Goal: Task Accomplishment & Management: Manage account settings

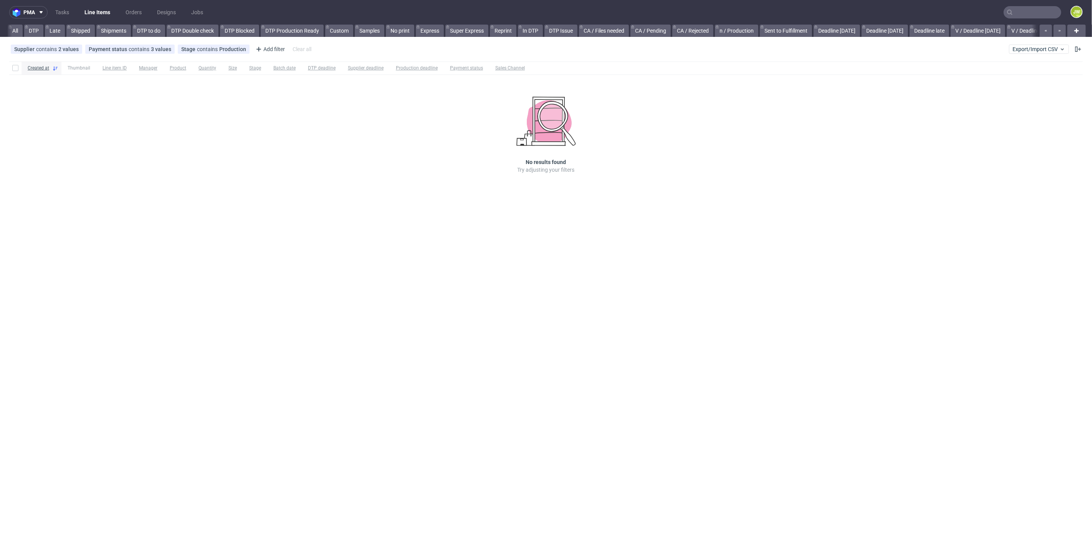
scroll to position [0, 1265]
click at [363, 147] on div "Created at Thumbnail Line item ID Manager Product Quantity Size Stage Batch dat…" at bounding box center [546, 128] width 1092 height 140
click at [1023, 11] on input "text" at bounding box center [1032, 12] width 58 height 12
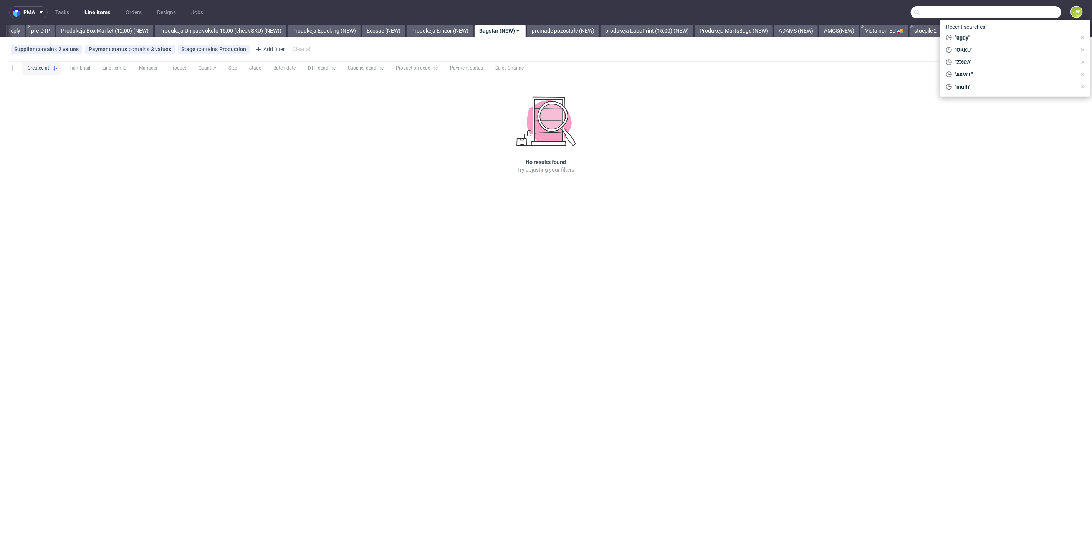
paste input "Identyfikator faktury: FV/25/08/0590 Nr faktury: F/GW/0059/08/25 Nazwa dostawcy…"
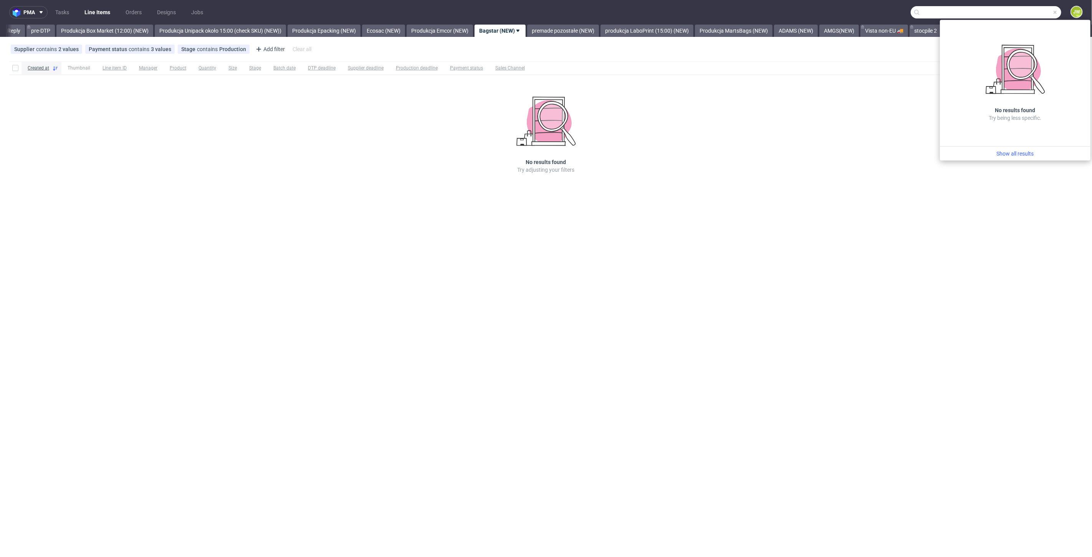
scroll to position [0, 230]
type input "Identyfikator faktury: FV/25/08/0590 Nr faktury: F/GW/0059/08/25 Nazwa dostawcy…"
click at [1055, 15] on span at bounding box center [1055, 12] width 6 height 6
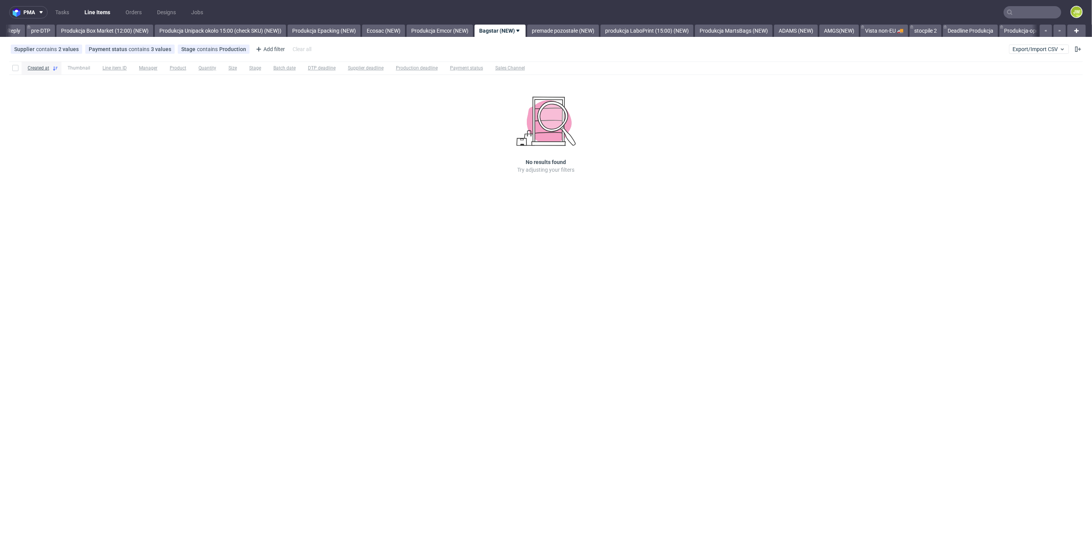
click at [1022, 12] on input "text" at bounding box center [1032, 12] width 58 height 12
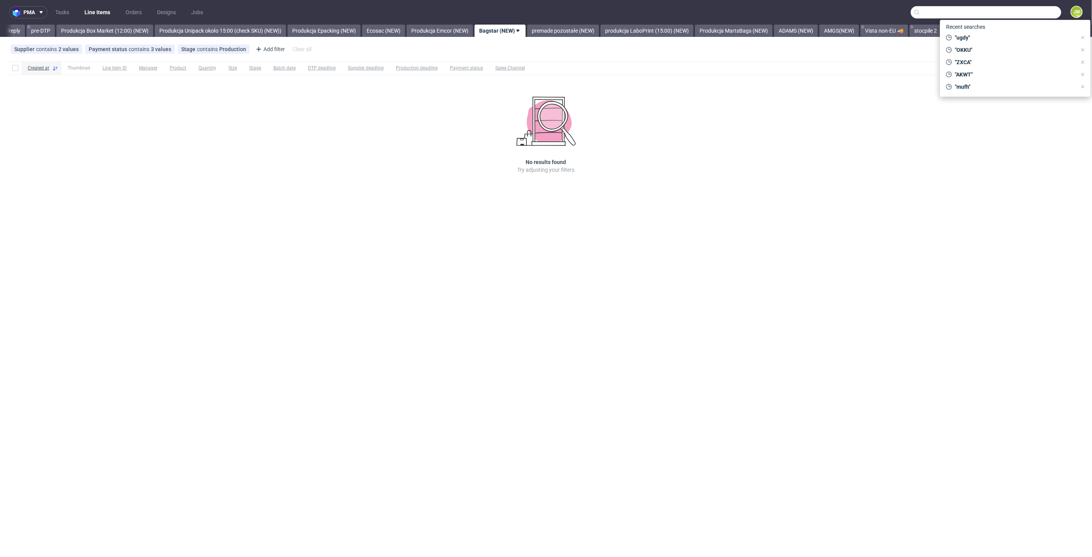
type input "z"
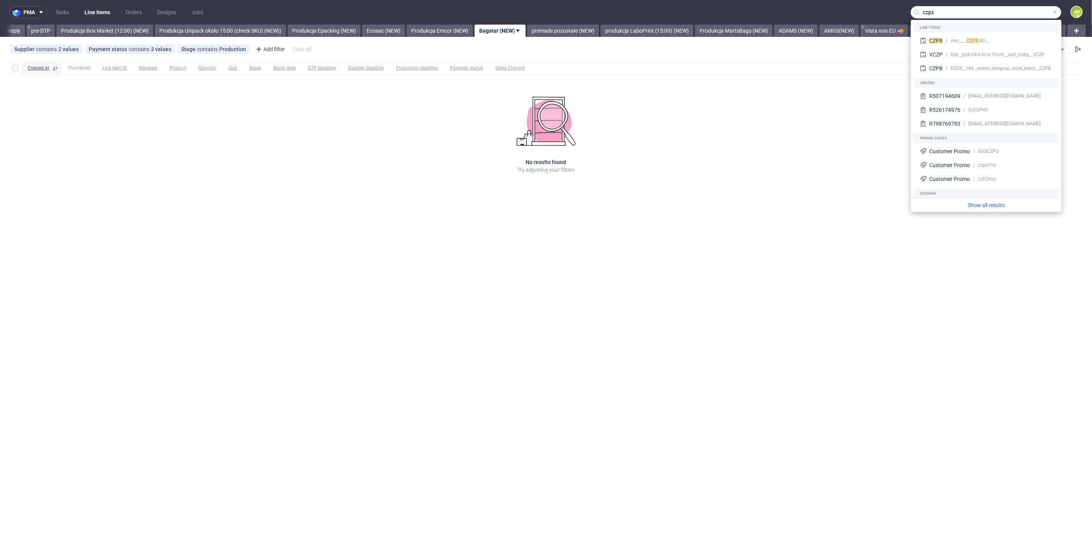
type input "czpx"
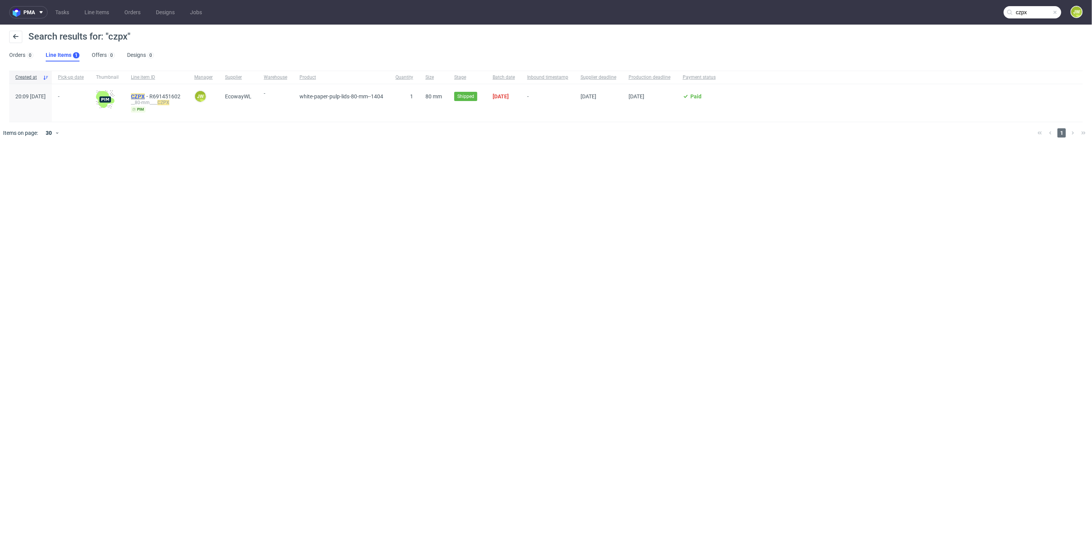
click at [145, 94] on mark "CZPX" at bounding box center [138, 96] width 14 height 6
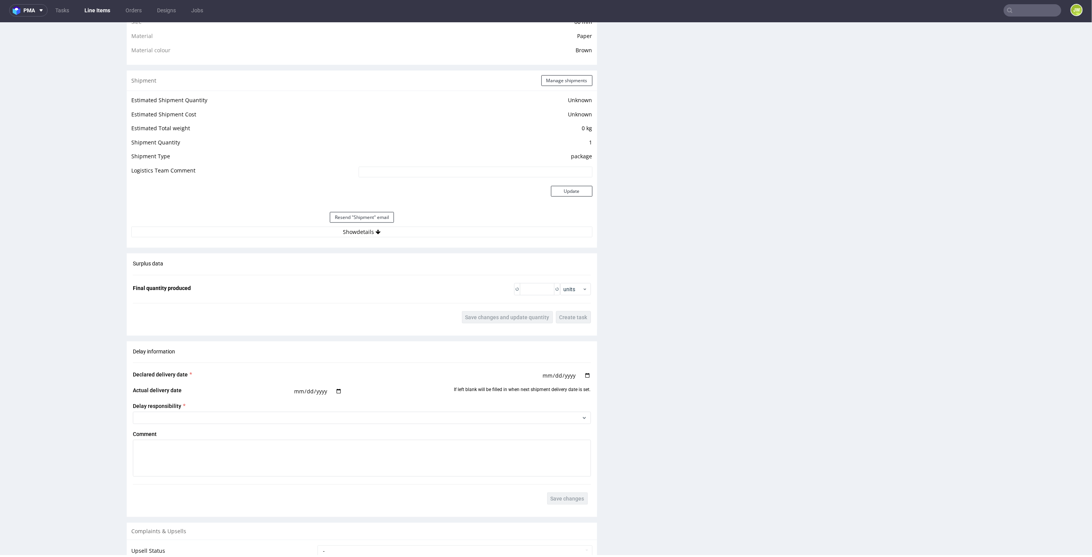
scroll to position [640, 0]
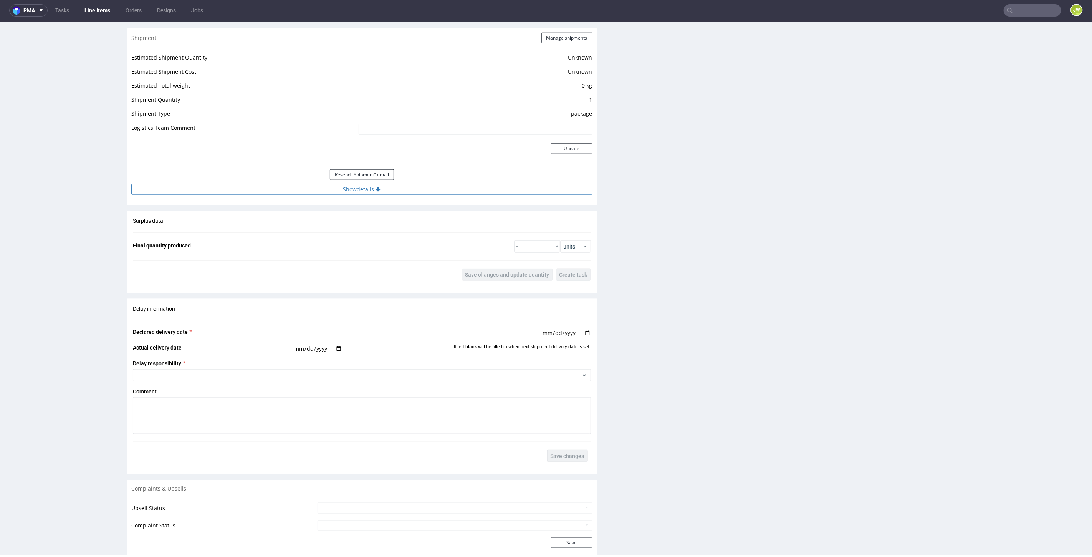
click at [347, 187] on button "Show details" at bounding box center [361, 188] width 461 height 11
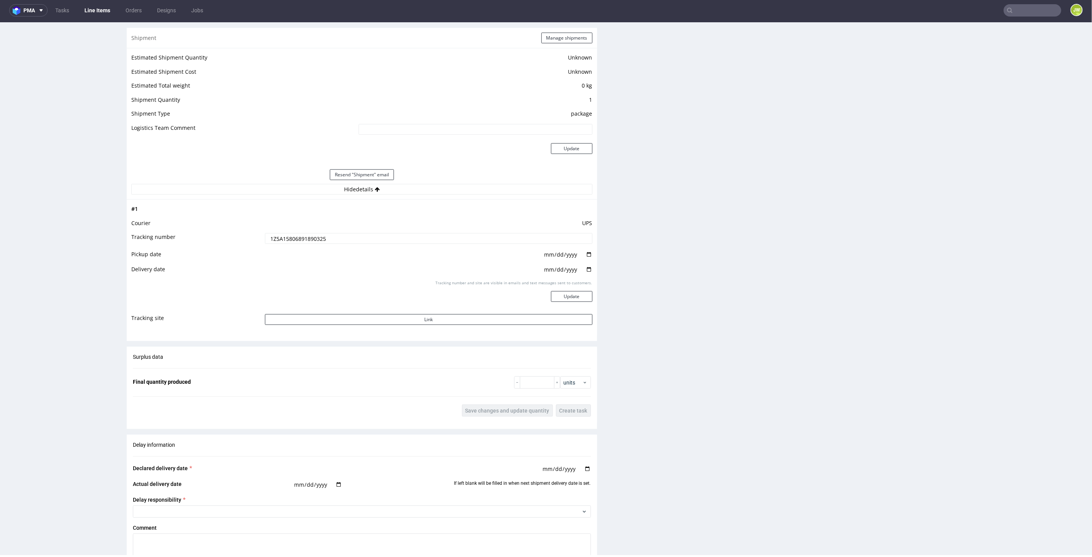
click at [298, 245] on td "1Z5A15806891890325" at bounding box center [427, 240] width 329 height 17
click at [295, 235] on input "1Z5A15806891890325" at bounding box center [428, 238] width 327 height 11
click at [295, 234] on input "1Z5A15806891890325" at bounding box center [428, 238] width 327 height 11
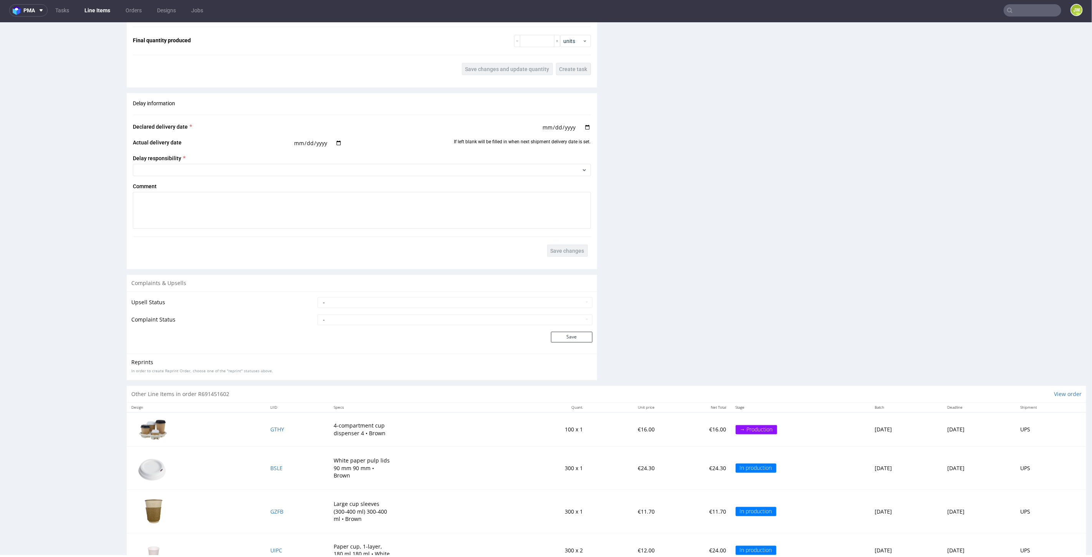
scroll to position [1006, 0]
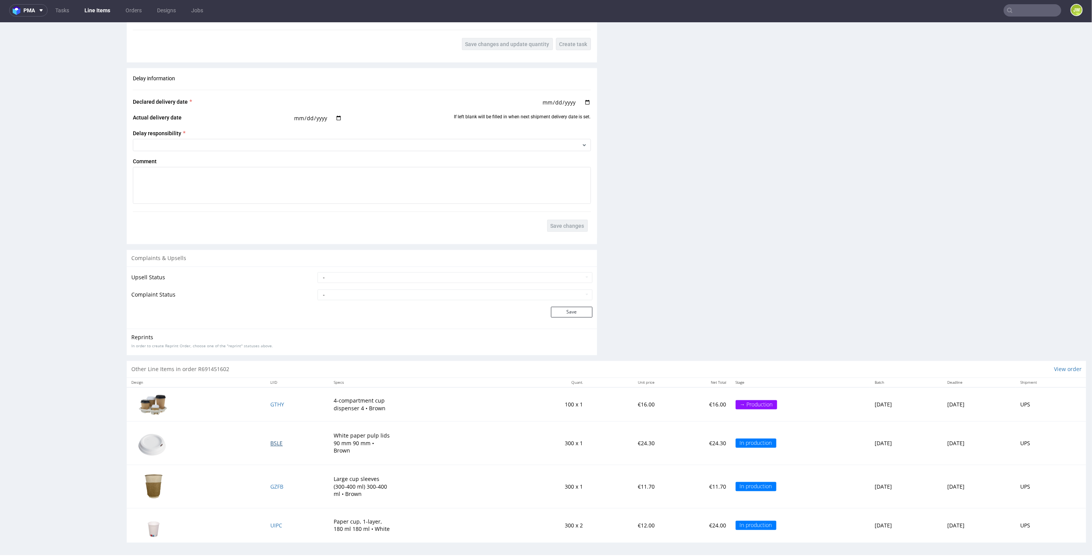
click at [270, 441] on span "BSLE" at bounding box center [276, 442] width 12 height 7
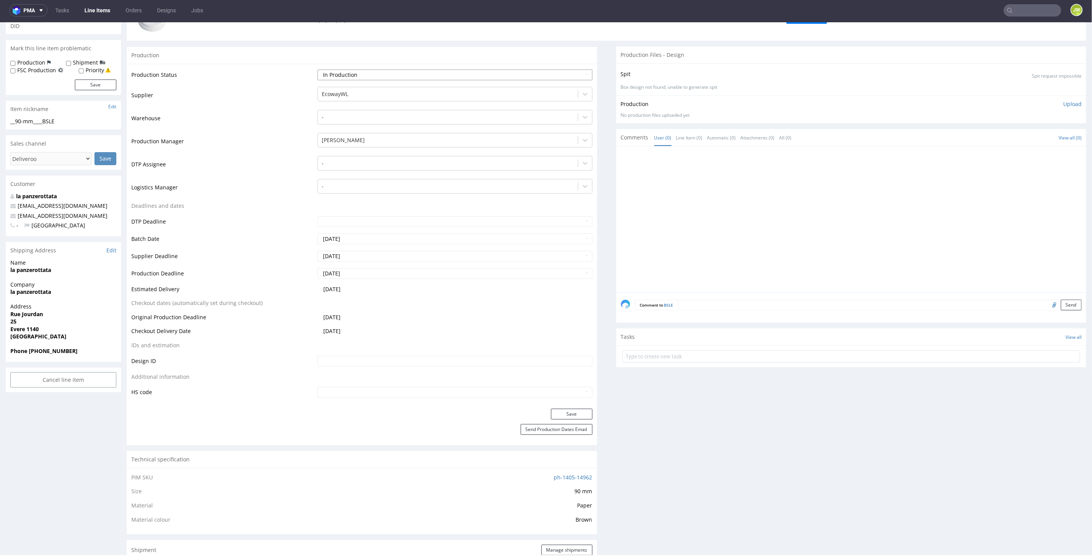
drag, startPoint x: 327, startPoint y: 72, endPoint x: 327, endPoint y: 77, distance: 5.4
click at [327, 71] on select "Waiting for Artwork Waiting for Diecut Waiting for Mockup Waiting for DTP Waiti…" at bounding box center [454, 74] width 274 height 11
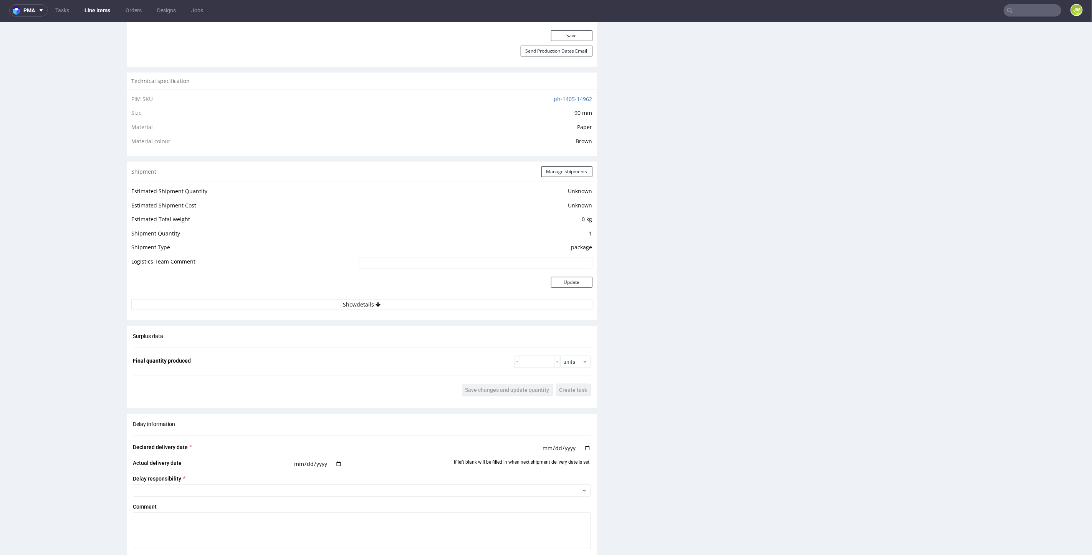
scroll to position [597, 0]
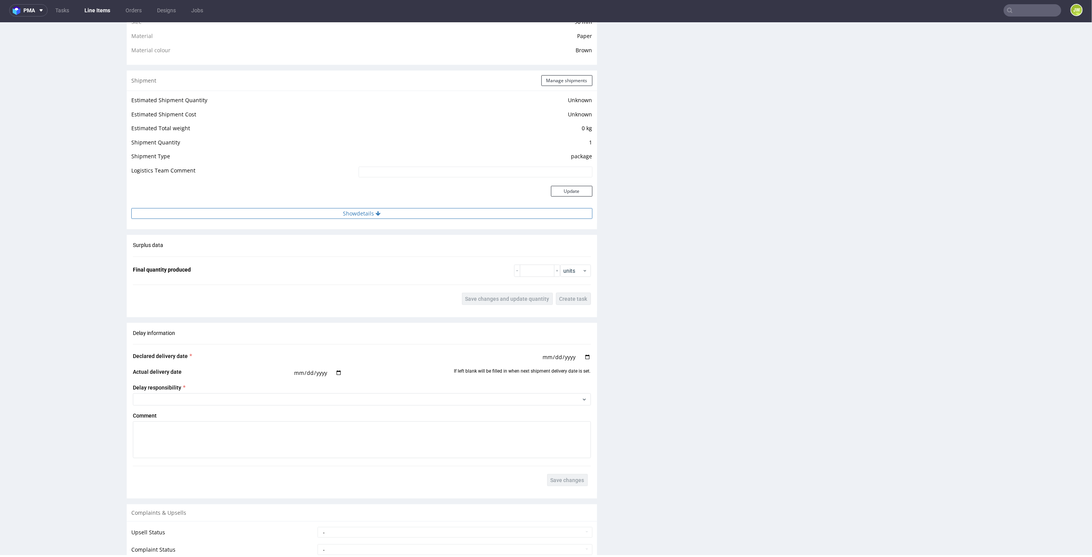
click at [342, 210] on button "Show details" at bounding box center [361, 213] width 461 height 11
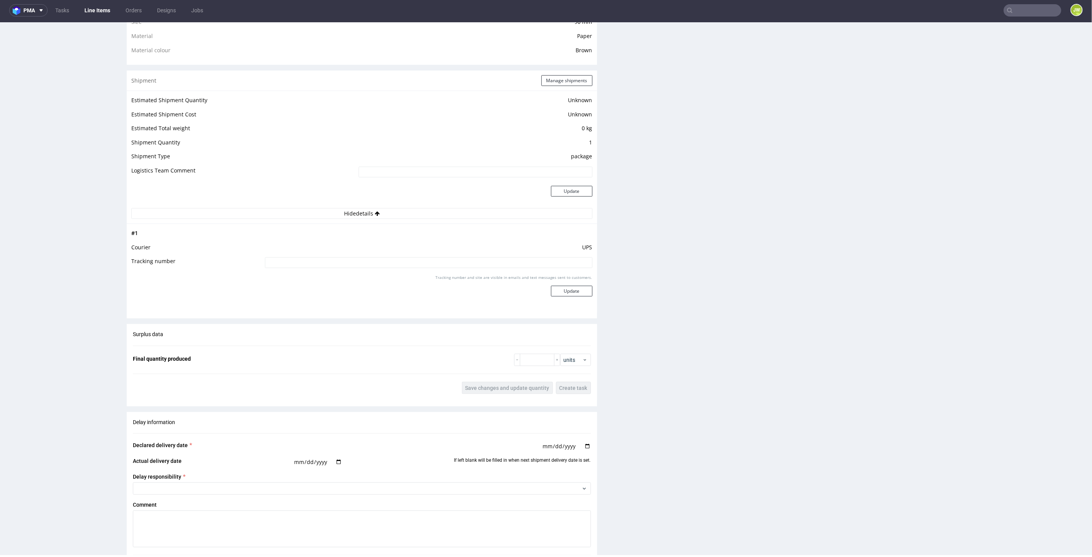
click at [282, 261] on input at bounding box center [428, 262] width 327 height 11
paste input "1Z5A15806891890325"
type input "1Z5A15806891890325"
click at [551, 289] on button "Update" at bounding box center [571, 290] width 41 height 11
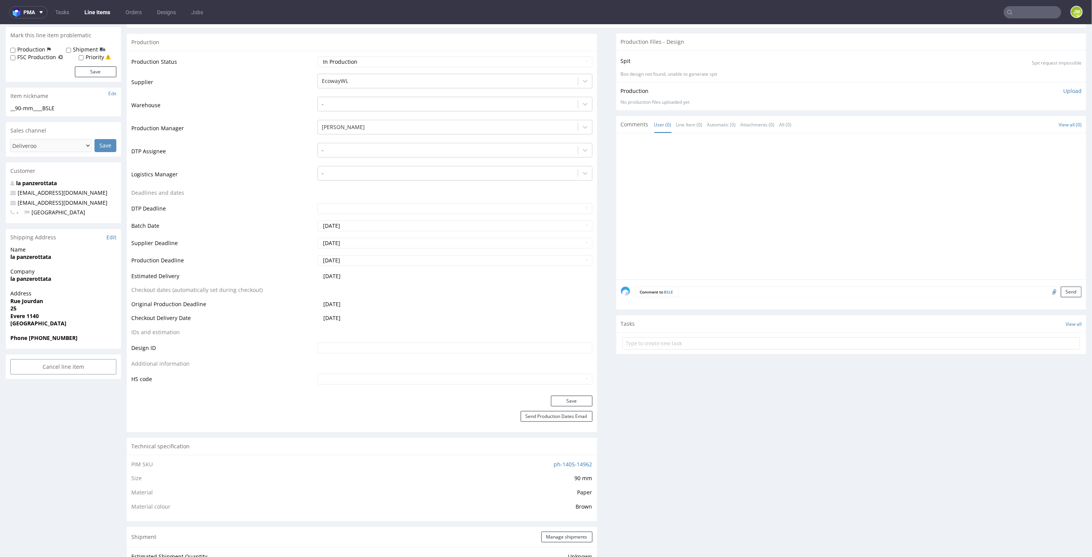
scroll to position [0, 0]
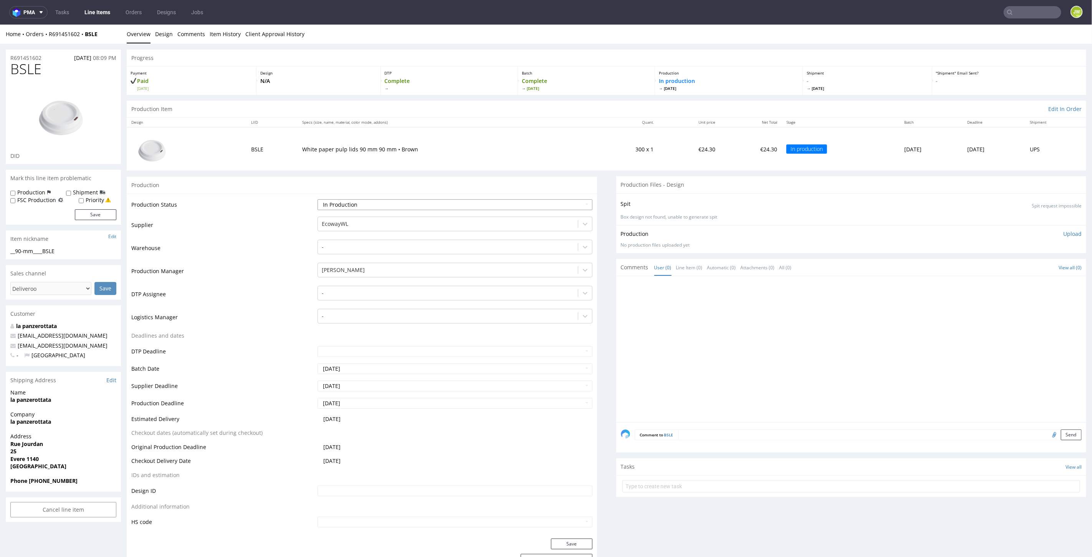
click at [333, 201] on select "Waiting for Artwork Waiting for Diecut Waiting for Mockup Waiting for DTP Waiti…" at bounding box center [454, 204] width 274 height 11
select select "production_complete"
click at [317, 199] on select "Waiting for Artwork Waiting for Diecut Waiting for Mockup Waiting for DTP Waiti…" at bounding box center [454, 204] width 274 height 11
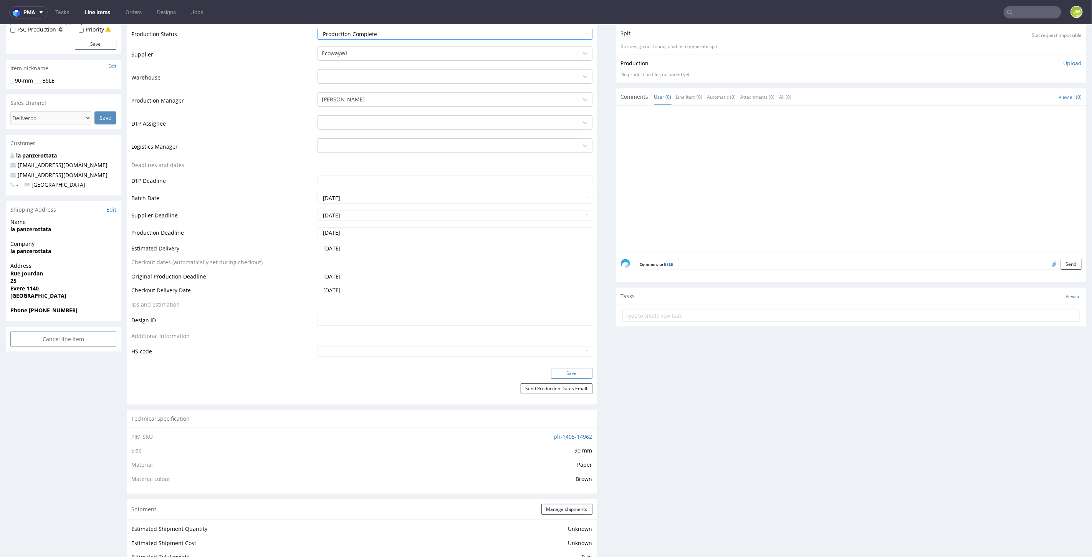
click at [561, 368] on button "Save" at bounding box center [571, 372] width 41 height 11
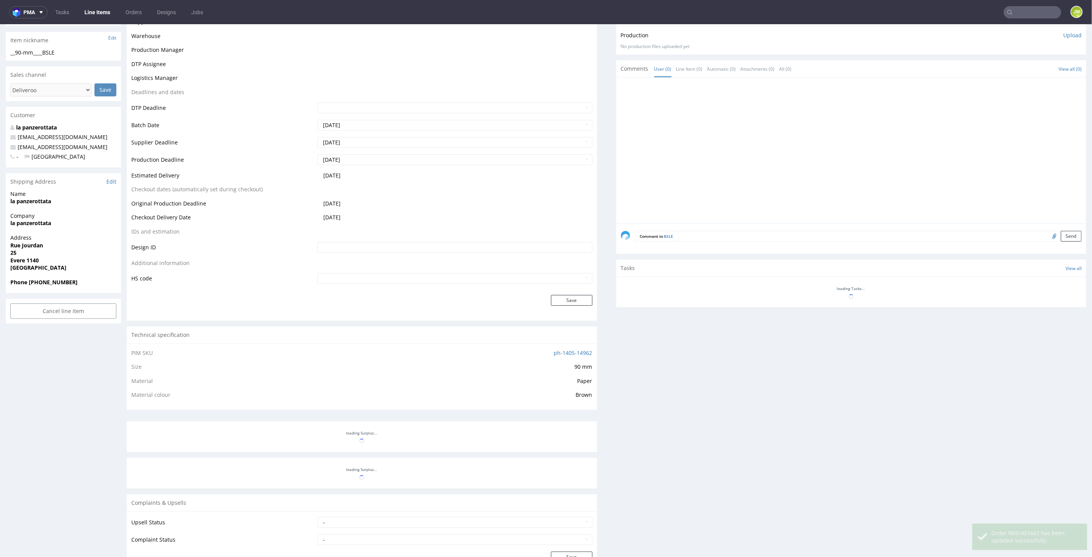
scroll to position [501, 0]
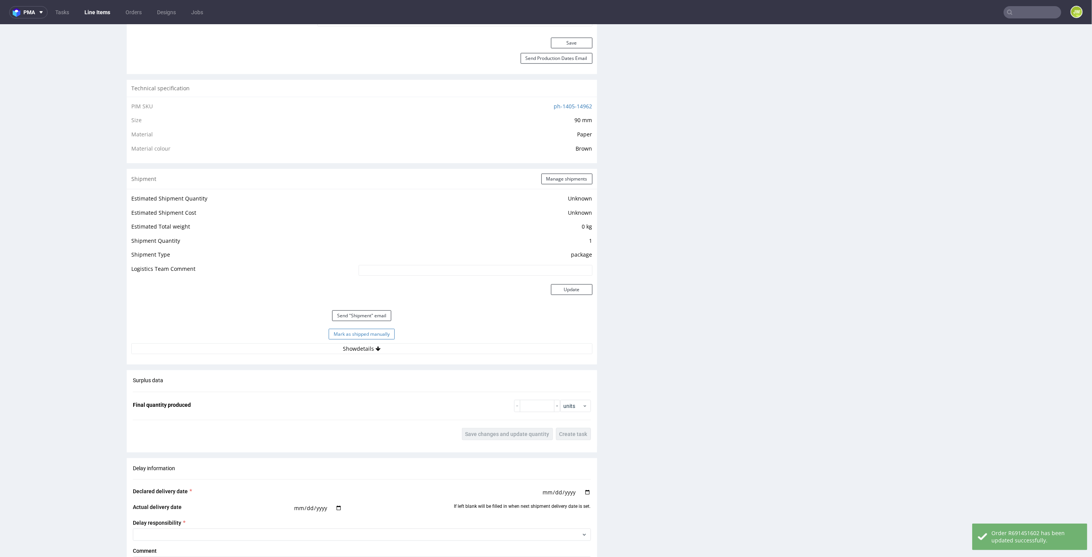
click at [355, 331] on button "Mark as shipped manually" at bounding box center [362, 333] width 66 height 11
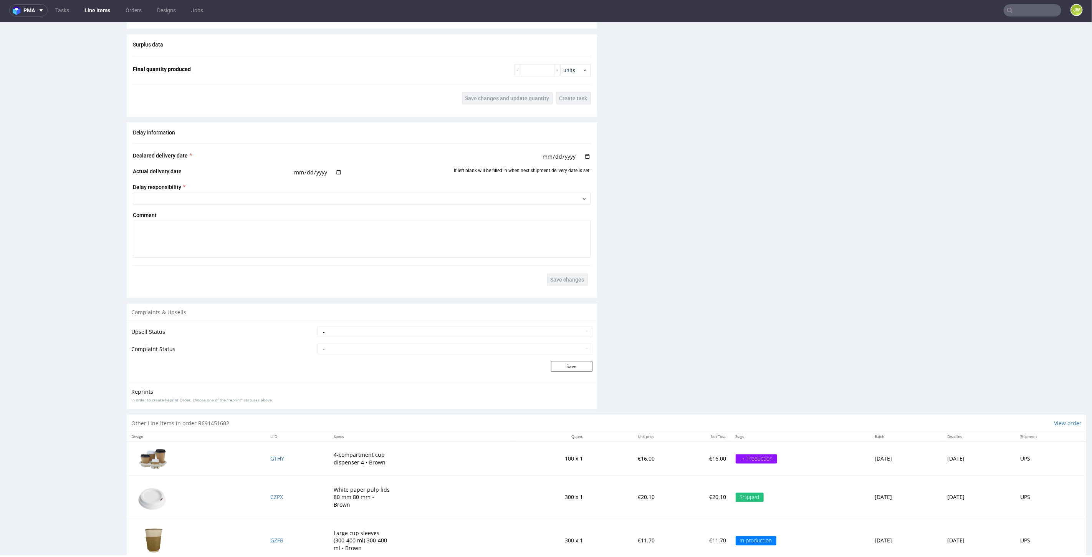
scroll to position [870, 0]
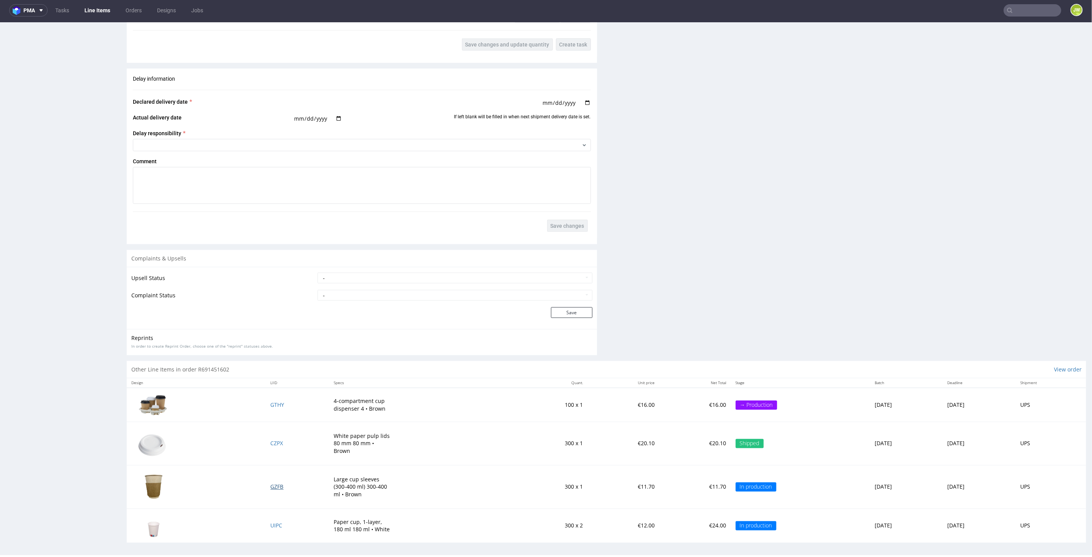
click at [270, 483] on span "GZFB" at bounding box center [276, 486] width 13 height 7
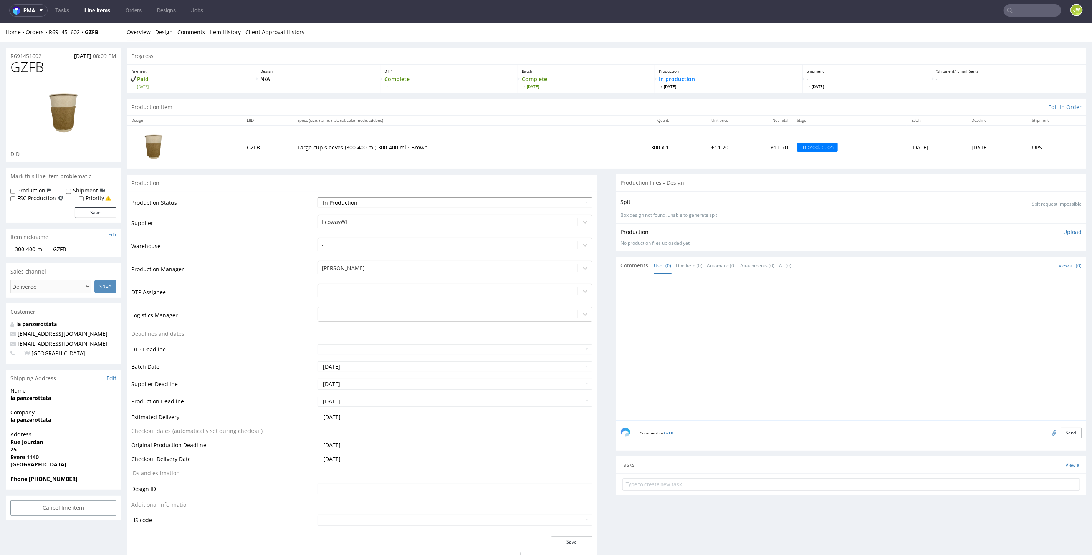
click at [332, 202] on select "Waiting for Artwork Waiting for Diecut Waiting for Mockup Waiting for DTP Waiti…" at bounding box center [454, 202] width 274 height 11
select select "production_complete"
click at [317, 197] on select "Waiting for Artwork Waiting for Diecut Waiting for Mockup Waiting for DTP Waiti…" at bounding box center [454, 202] width 274 height 11
drag, startPoint x: 565, startPoint y: 540, endPoint x: 544, endPoint y: 530, distance: 22.8
click at [565, 540] on button "Save" at bounding box center [571, 541] width 41 height 11
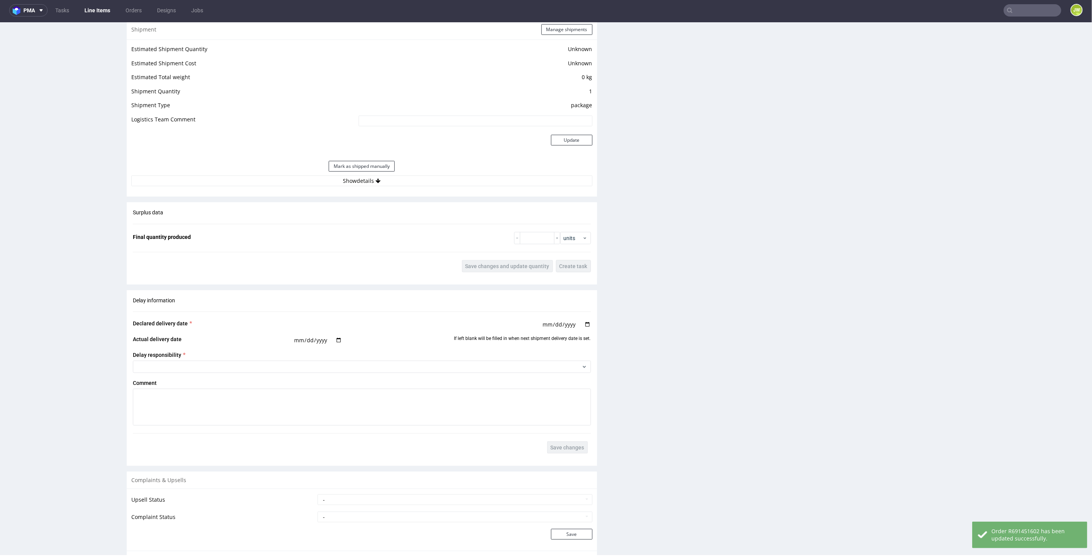
scroll to position [768, 0]
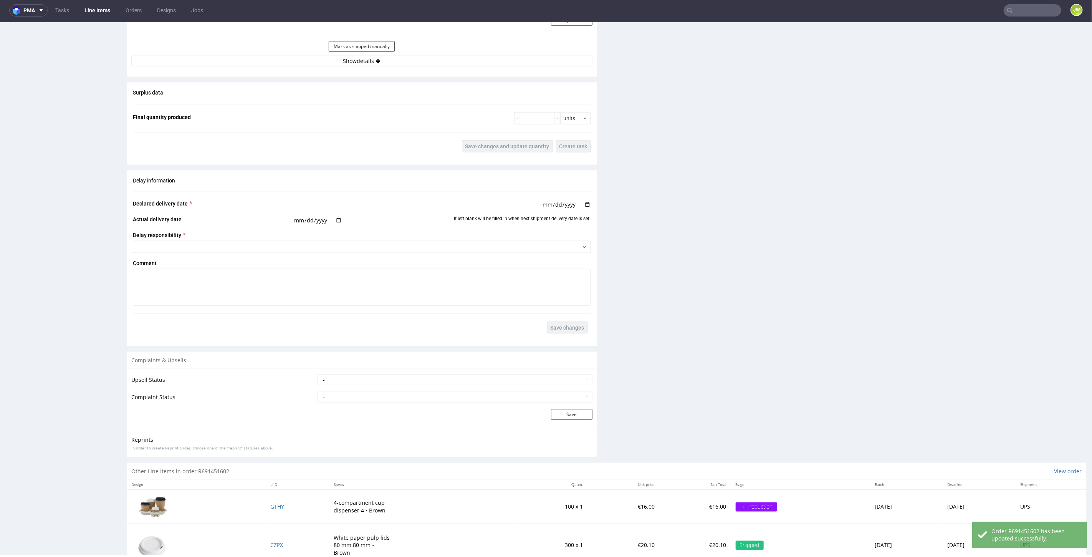
click at [345, 61] on button "Show details" at bounding box center [361, 60] width 461 height 11
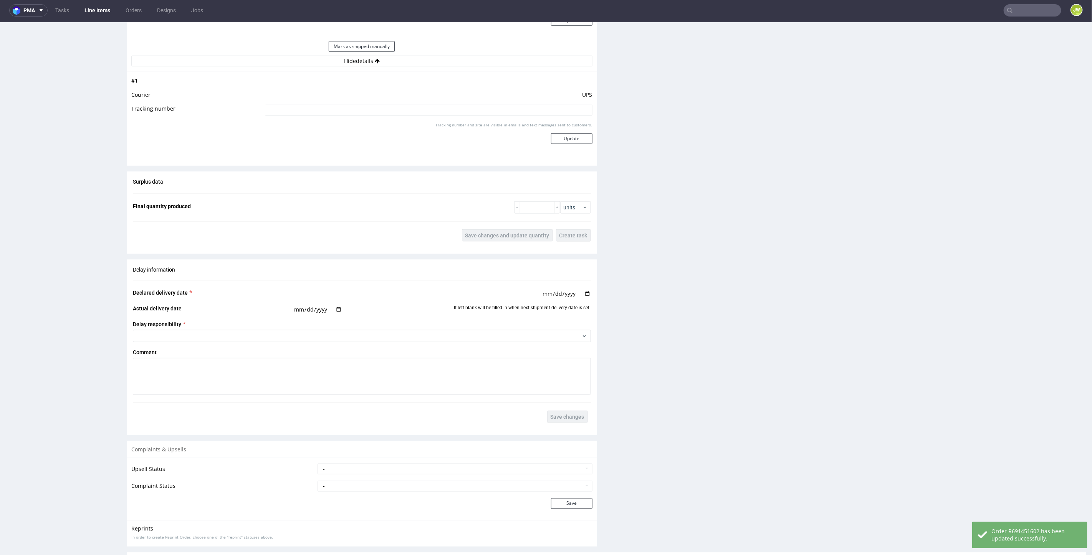
click at [294, 100] on td "UPS" at bounding box center [427, 97] width 329 height 14
click at [296, 112] on input at bounding box center [428, 109] width 327 height 11
paste input "1Z5A15806891890325"
type input "1Z5A15806891890325"
click at [564, 144] on div "Tracking number and site are visible in emails and text messages sent to custom…" at bounding box center [428, 136] width 327 height 28
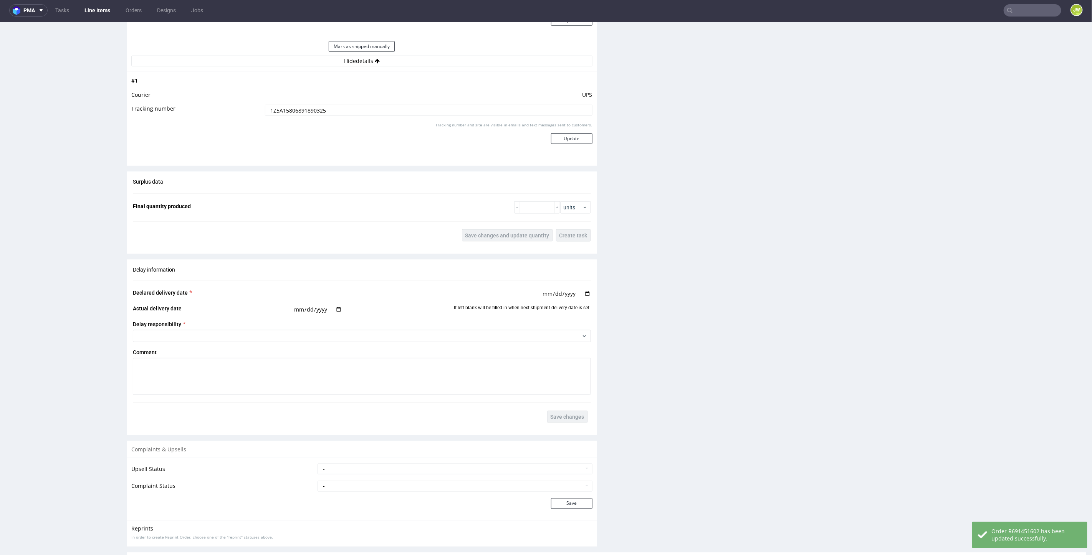
click at [562, 144] on div "Tracking number and site are visible in emails and text messages sent to custom…" at bounding box center [428, 136] width 327 height 28
click at [559, 141] on button "Update" at bounding box center [571, 138] width 41 height 11
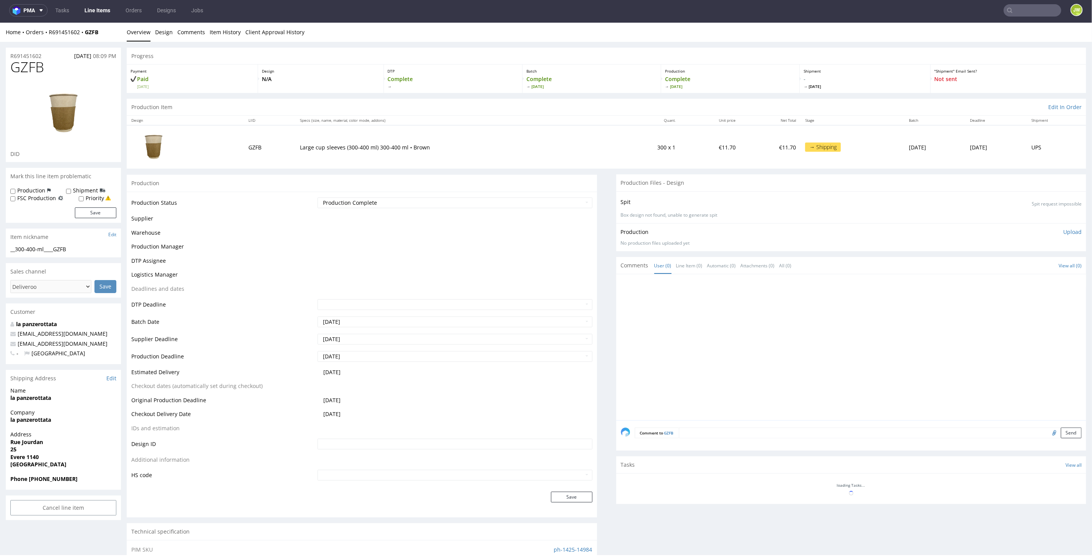
scroll to position [441, 0]
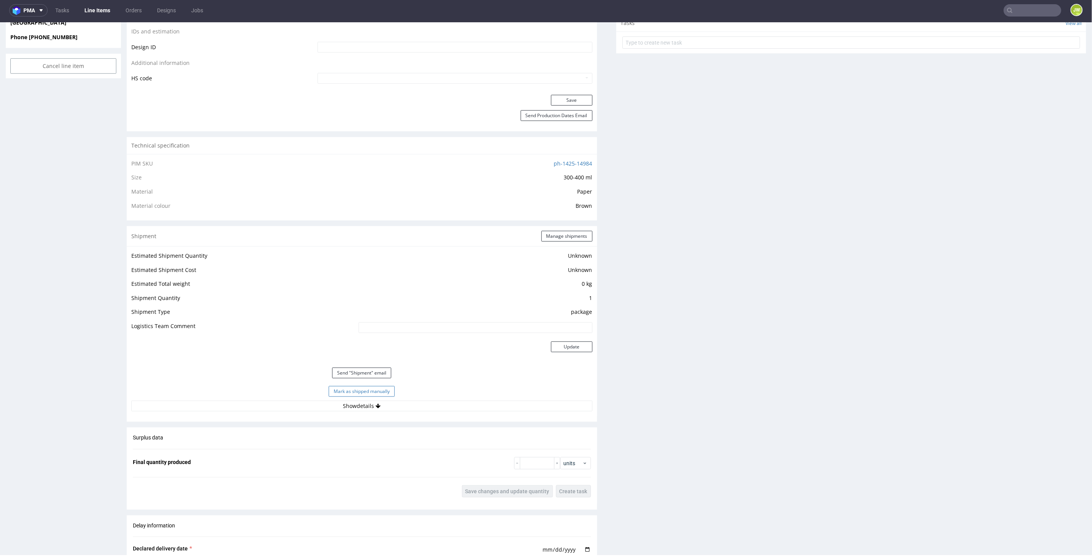
click at [362, 386] on button "Mark as shipped manually" at bounding box center [362, 390] width 66 height 11
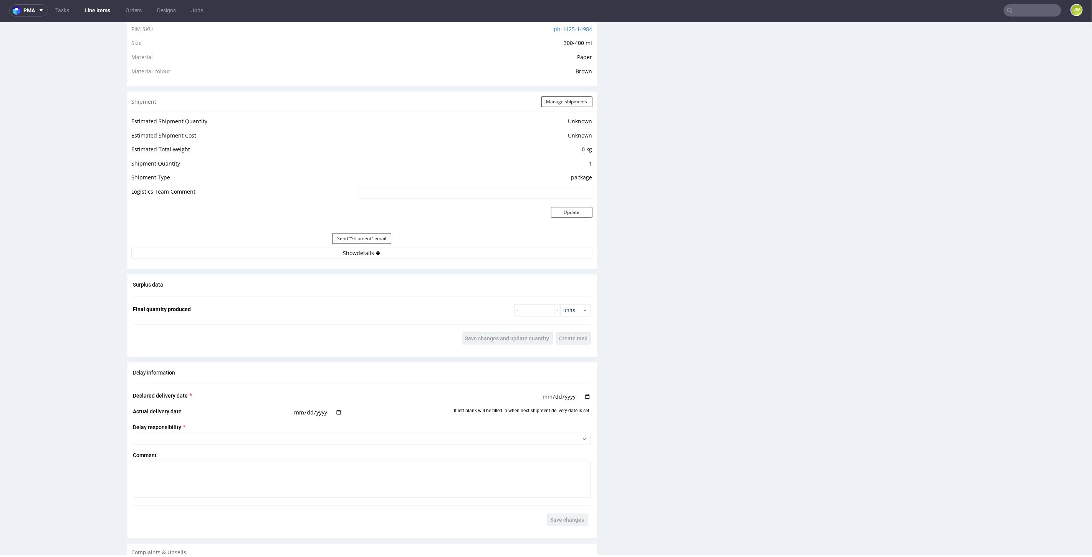
scroll to position [783, 0]
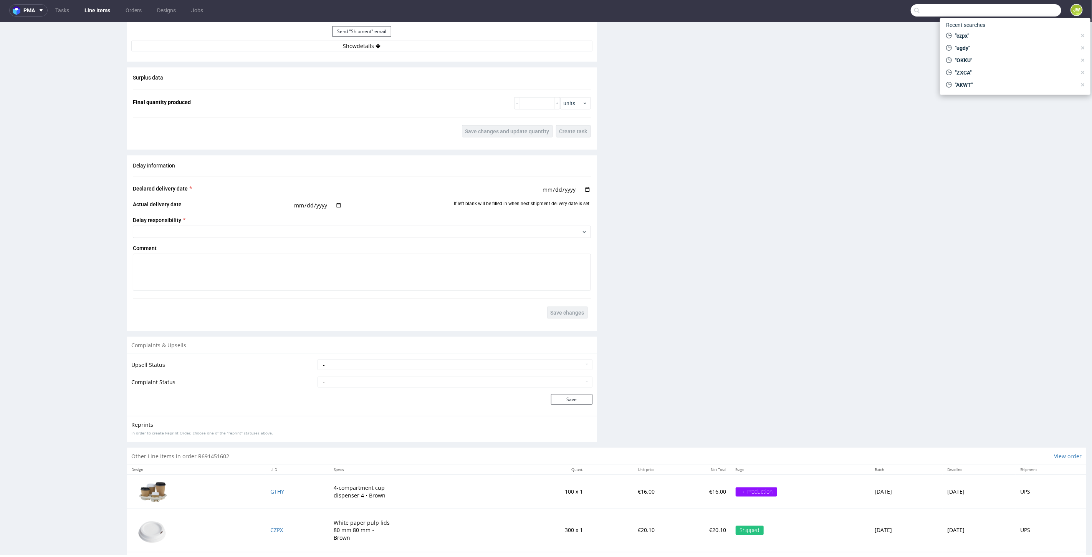
click at [1039, 6] on input "text" at bounding box center [986, 10] width 150 height 12
paste input "SFZP"
type input "SFZP"
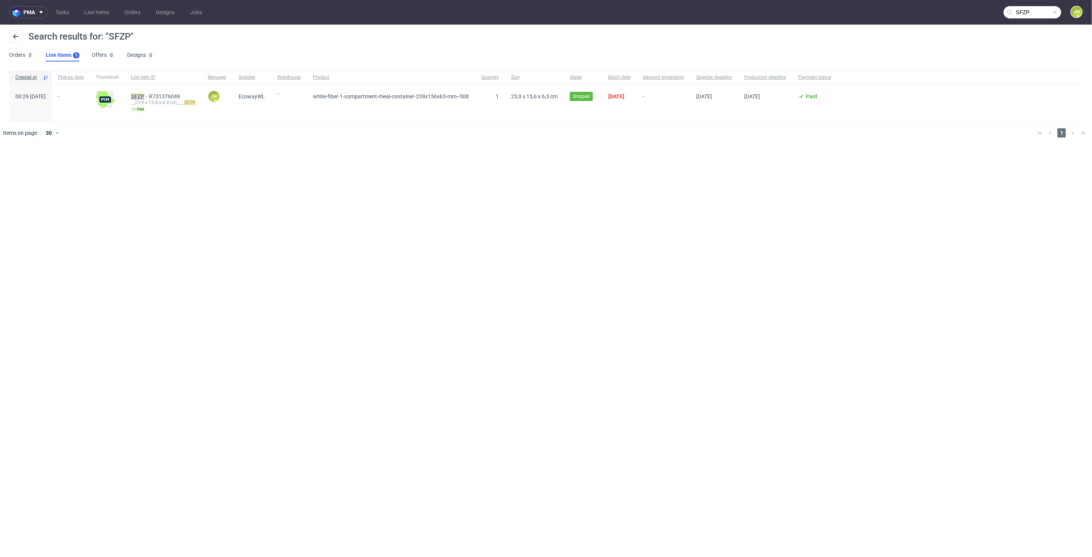
click at [144, 96] on mark "SFZP" at bounding box center [137, 96] width 13 height 6
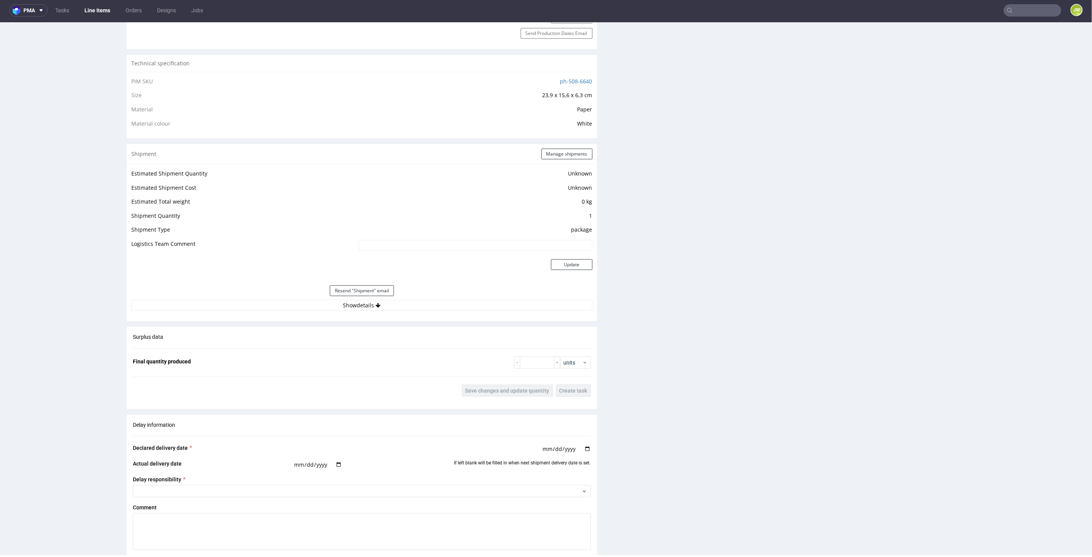
scroll to position [512, 0]
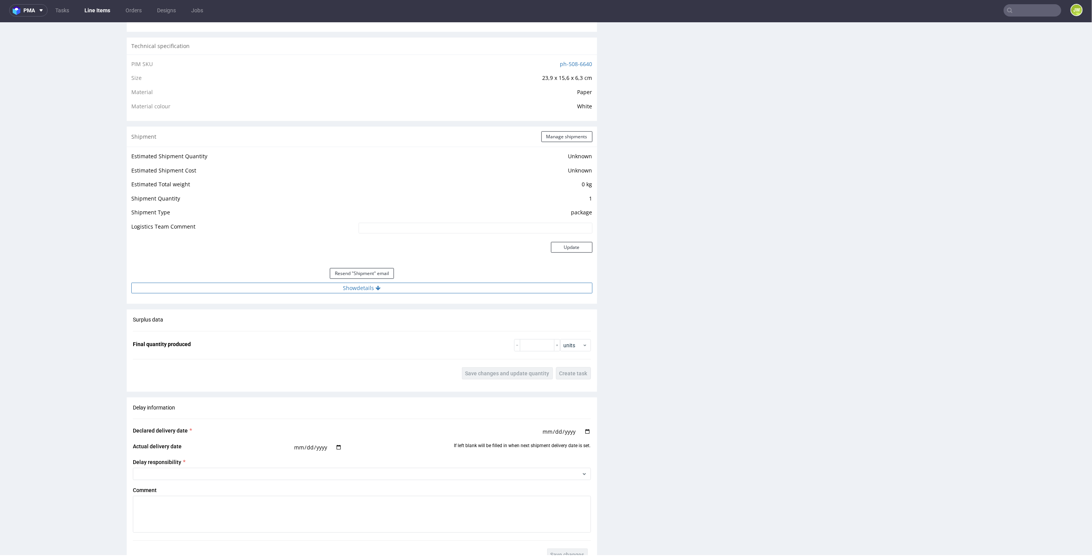
click at [344, 290] on button "Show details" at bounding box center [361, 287] width 461 height 11
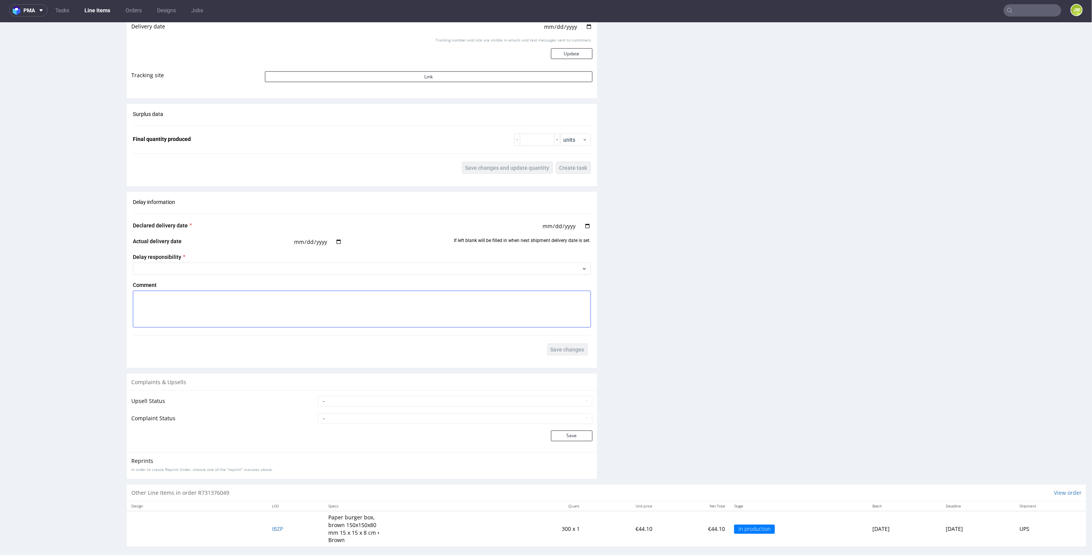
scroll to position [597, 0]
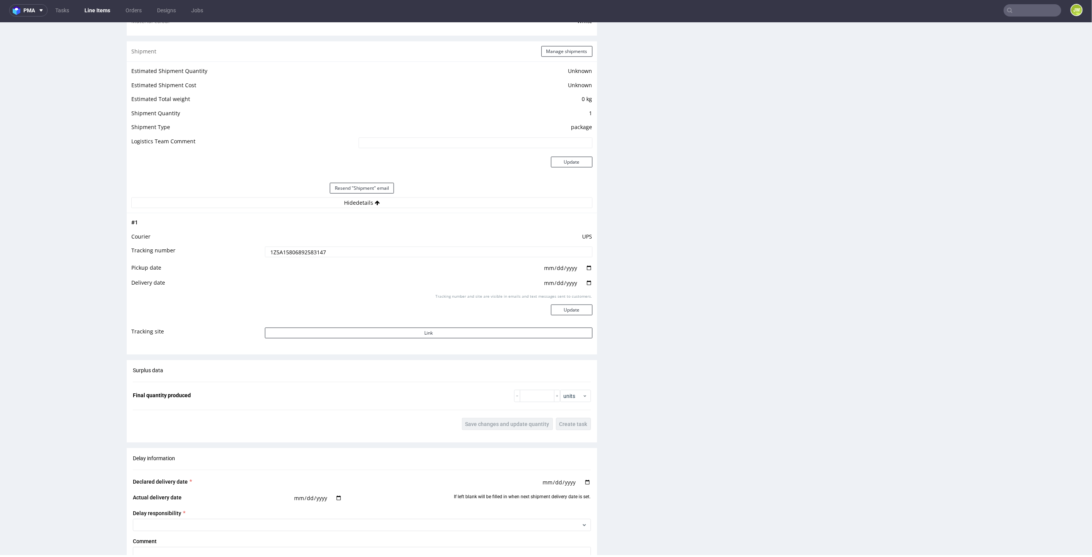
click at [297, 250] on input "1Z5A15806892583147" at bounding box center [428, 251] width 327 height 11
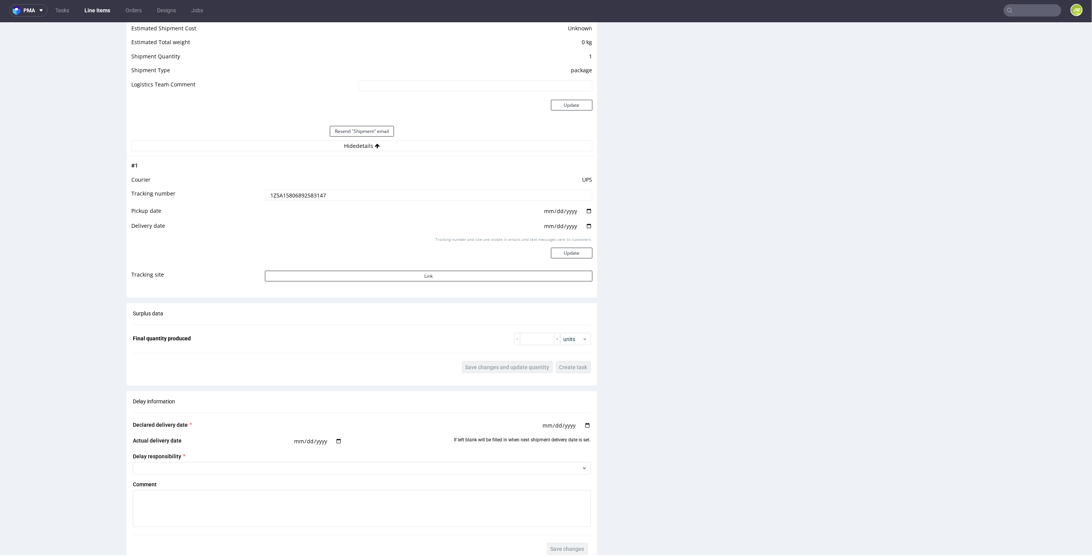
scroll to position [857, 0]
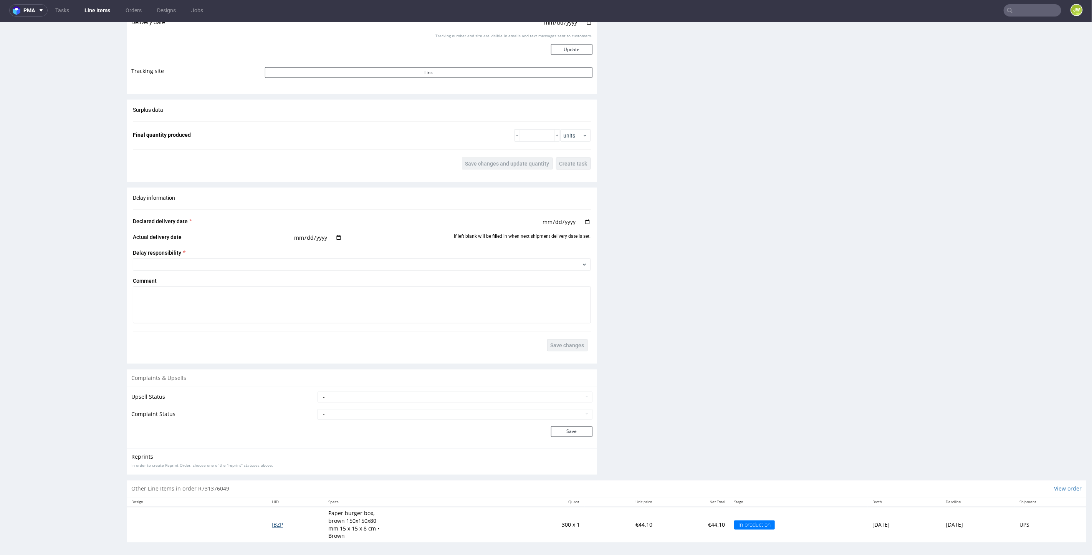
click at [272, 521] on span "IBZP" at bounding box center [277, 524] width 11 height 7
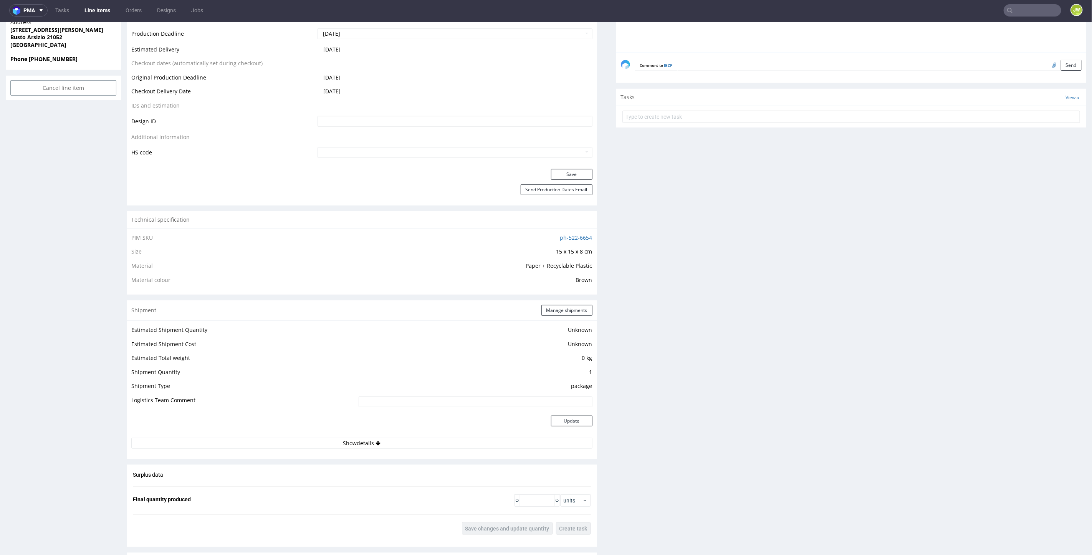
scroll to position [341, 0]
click at [355, 439] on button "Show details" at bounding box center [361, 440] width 461 height 11
click at [323, 493] on input at bounding box center [428, 489] width 327 height 11
paste input "1Z5A15806892583147"
type input "1Z5A15806892583147"
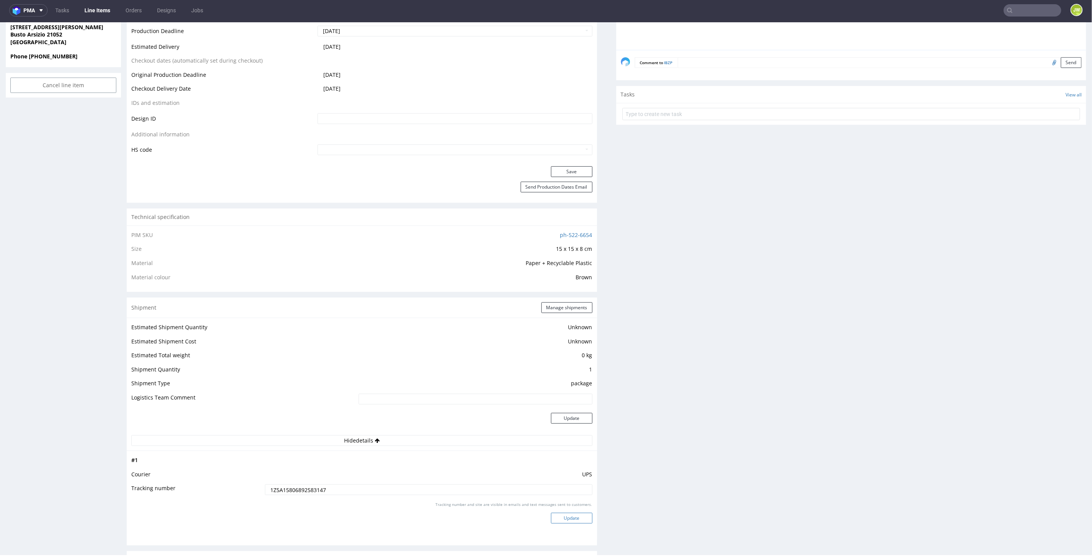
click at [551, 516] on button "Update" at bounding box center [571, 517] width 41 height 11
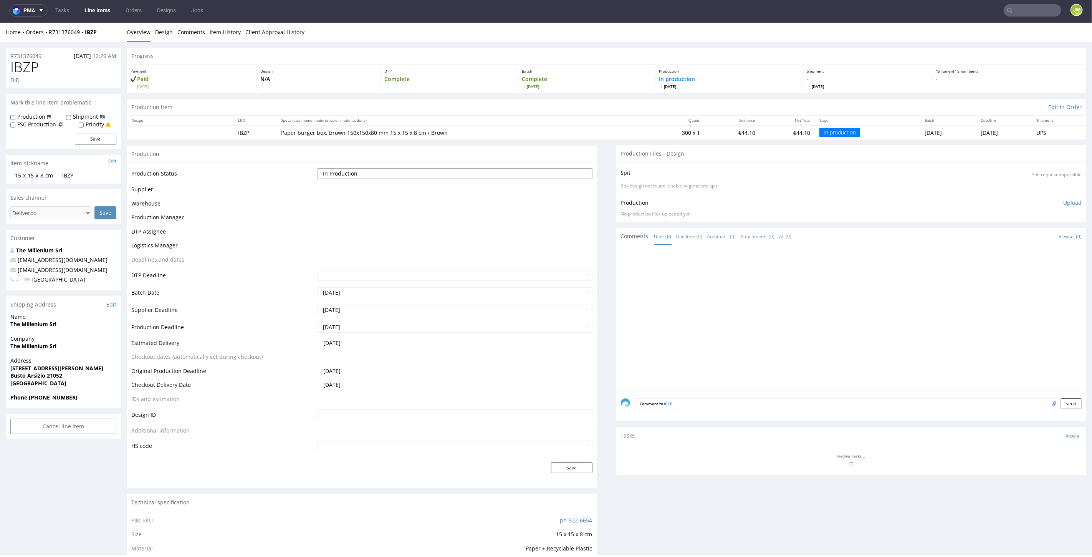
scroll to position [0, 0]
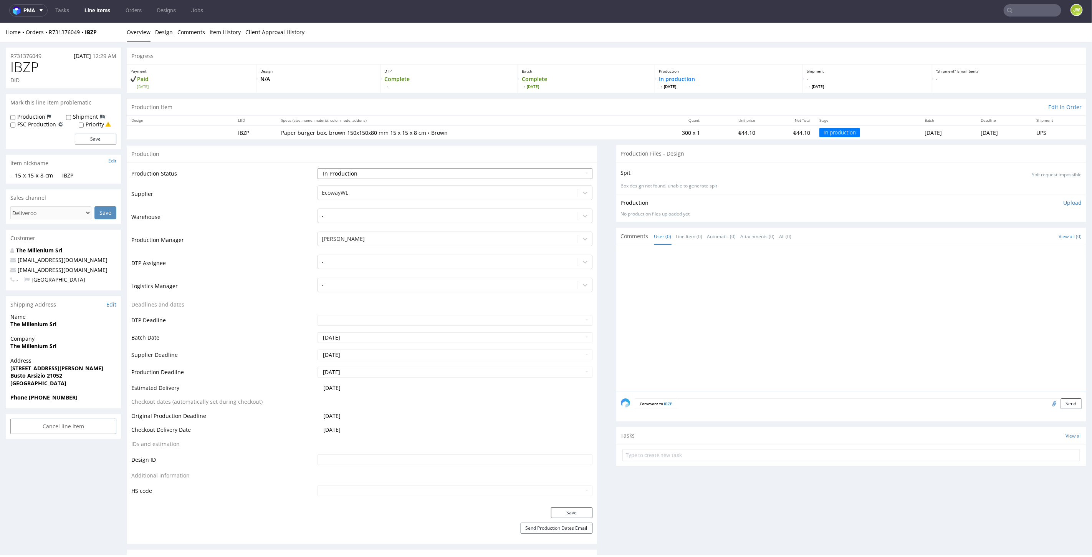
click at [332, 169] on select "Waiting for Artwork Waiting for Diecut Waiting for Mockup Waiting for DTP Waiti…" at bounding box center [454, 173] width 274 height 11
select select "production_complete"
click at [317, 168] on select "Waiting for Artwork Waiting for Diecut Waiting for Mockup Waiting for DTP Waiti…" at bounding box center [454, 173] width 274 height 11
click at [562, 507] on button "Save" at bounding box center [571, 512] width 41 height 11
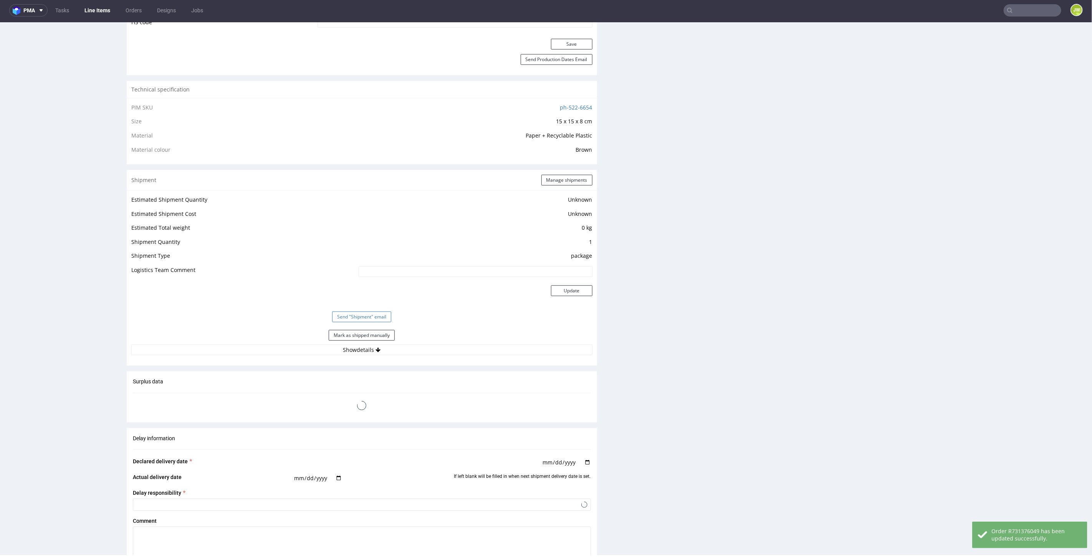
scroll to position [641, 0]
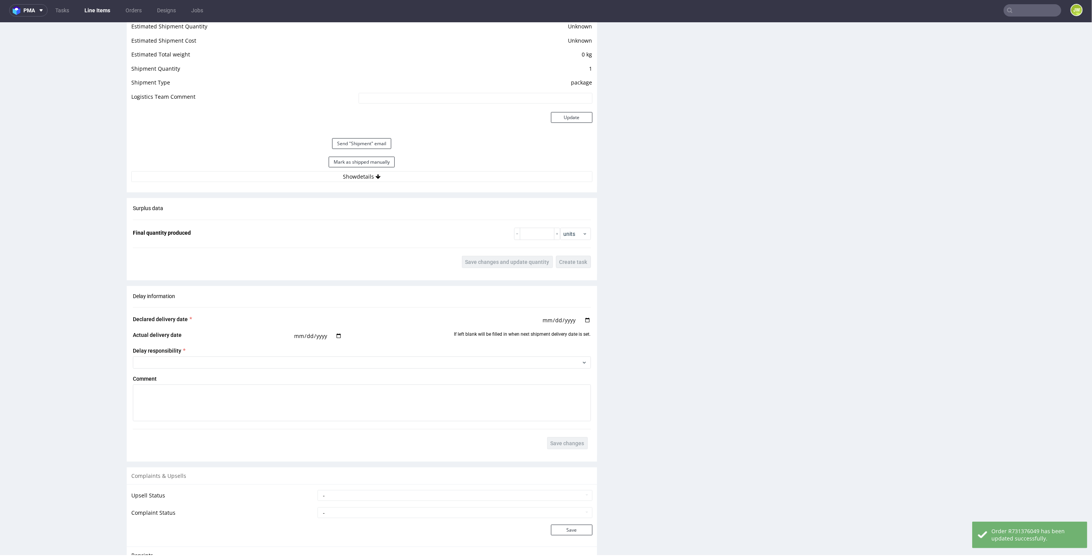
click at [332, 154] on div "Mark as shipped manually" at bounding box center [361, 161] width 461 height 18
click at [333, 160] on button "Mark as shipped manually" at bounding box center [362, 161] width 66 height 11
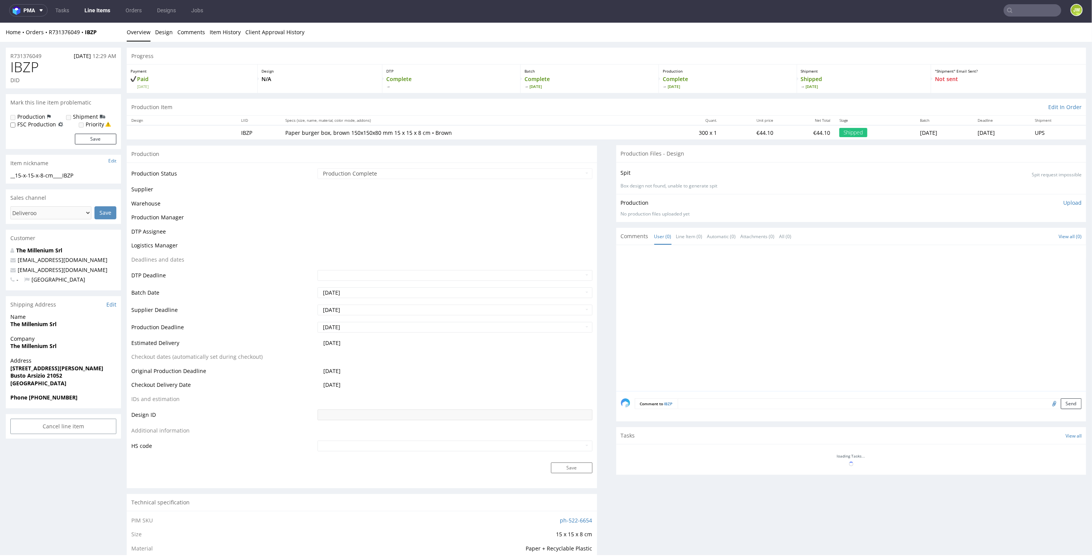
click at [93, 12] on link "Line Items" at bounding box center [97, 10] width 35 height 12
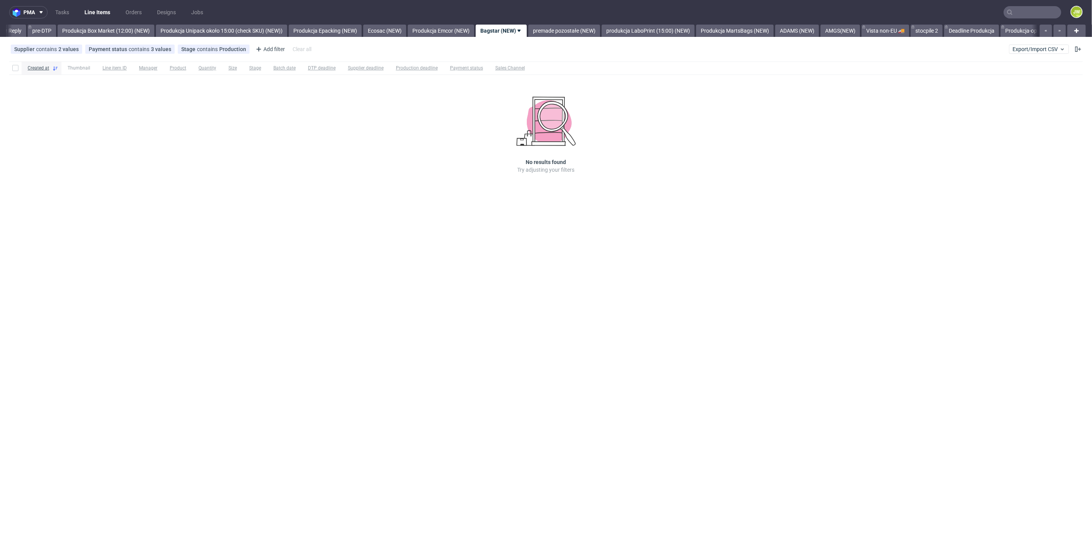
scroll to position [0, 1265]
click at [241, 31] on link "Produkcja Unipack około 15:00 (check SKU) (NEW))" at bounding box center [220, 31] width 131 height 12
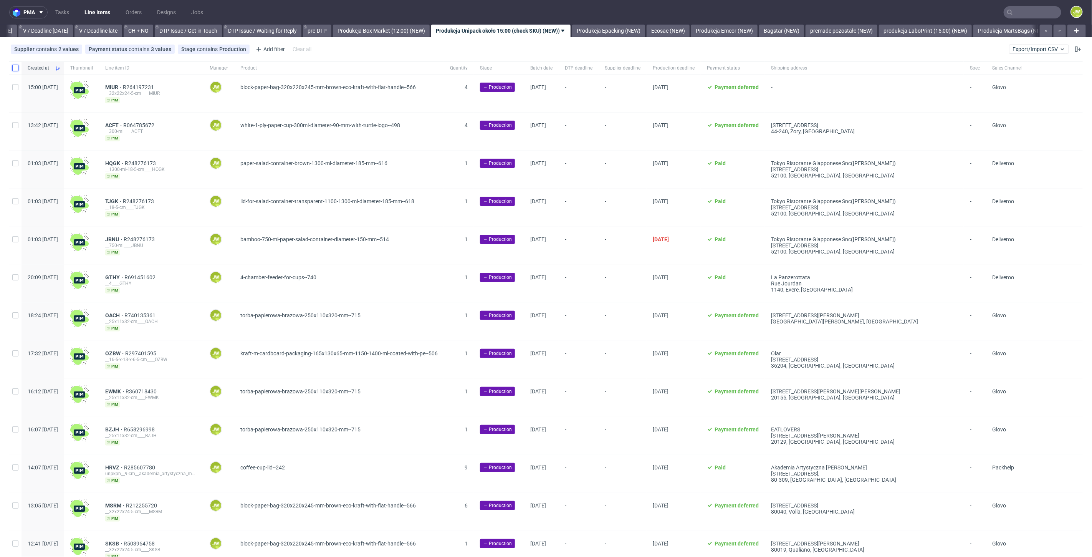
click at [13, 67] on input "checkbox" at bounding box center [15, 68] width 6 height 6
checkbox input "true"
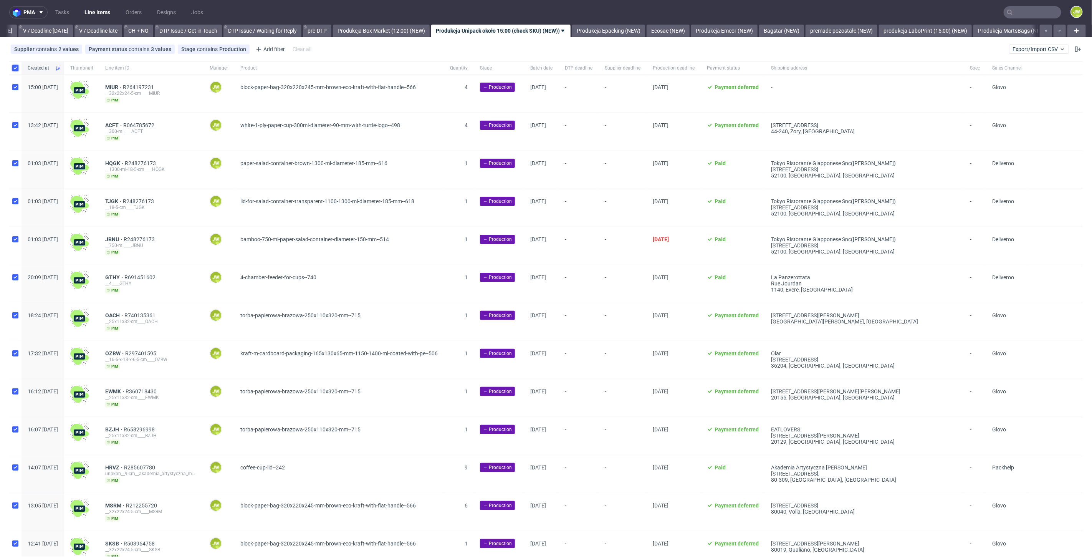
checkbox input "true"
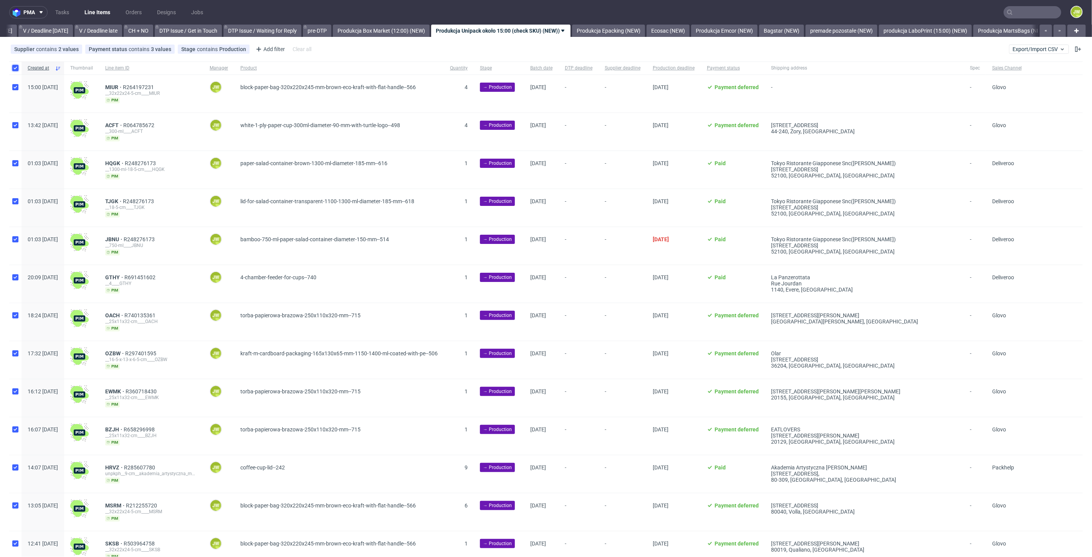
checkbox input "true"
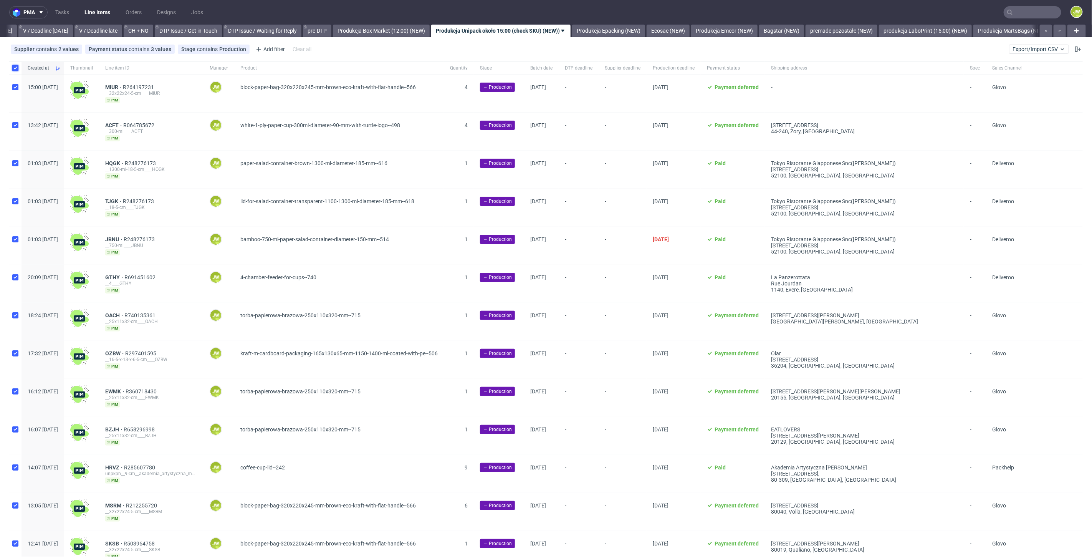
checkbox input "true"
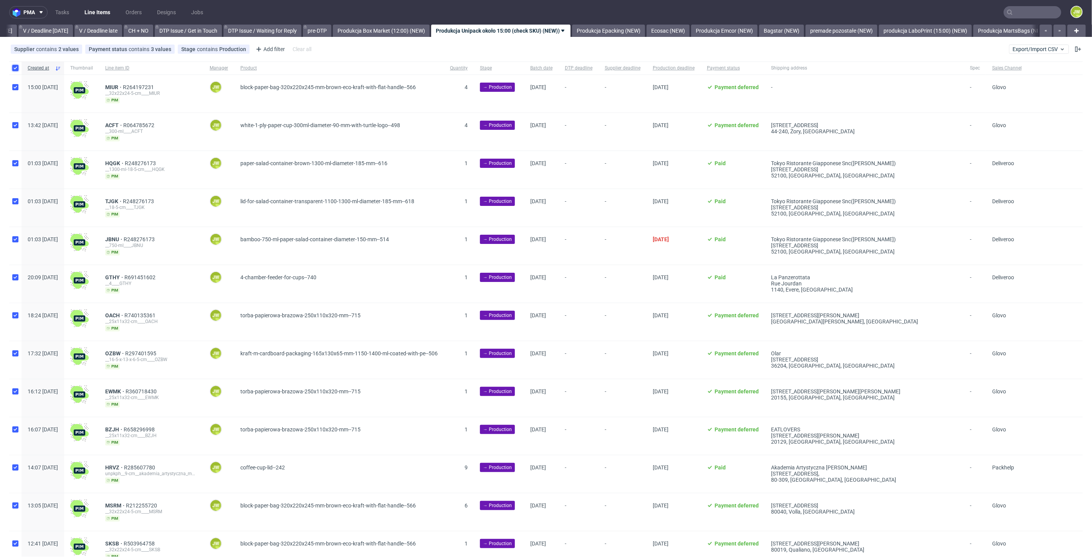
checkbox input "true"
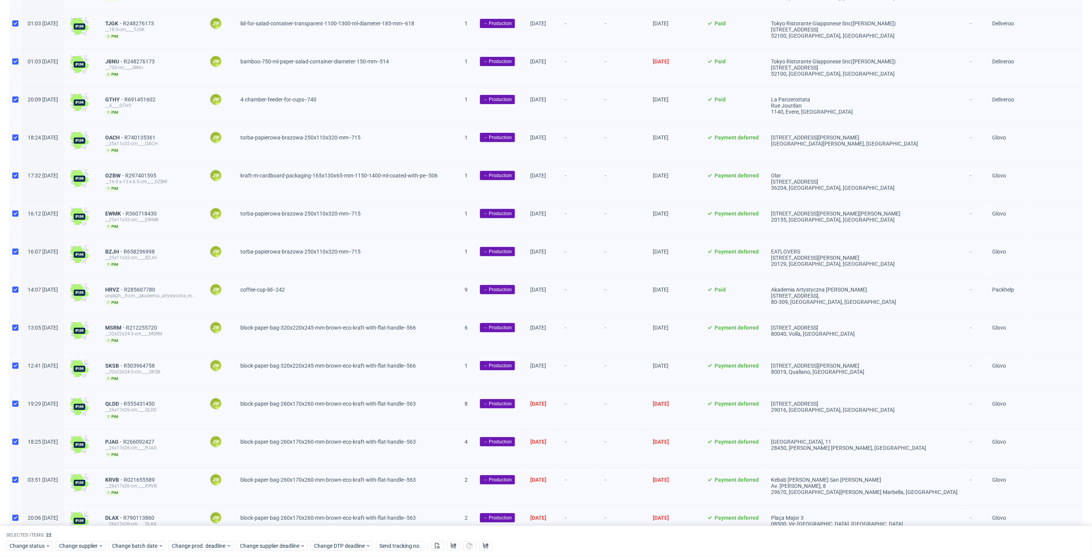
scroll to position [298, 0]
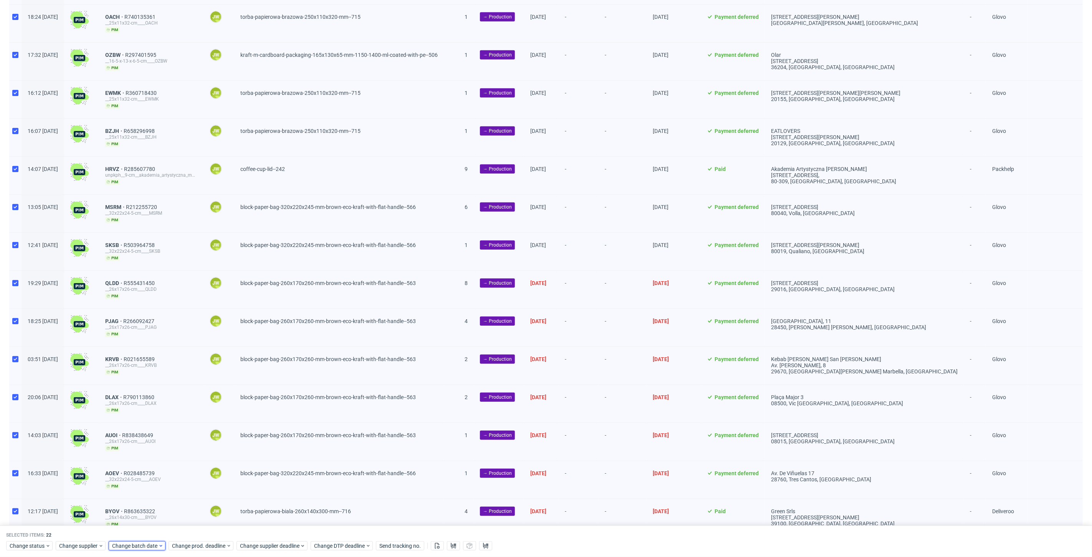
click at [135, 544] on span "Change batch date" at bounding box center [135, 546] width 46 height 8
click at [147, 503] on span "30" at bounding box center [148, 504] width 6 height 8
click at [198, 531] on span "Save" at bounding box center [200, 530] width 12 height 5
click at [195, 541] on div "Change prod. deadline" at bounding box center [201, 545] width 65 height 9
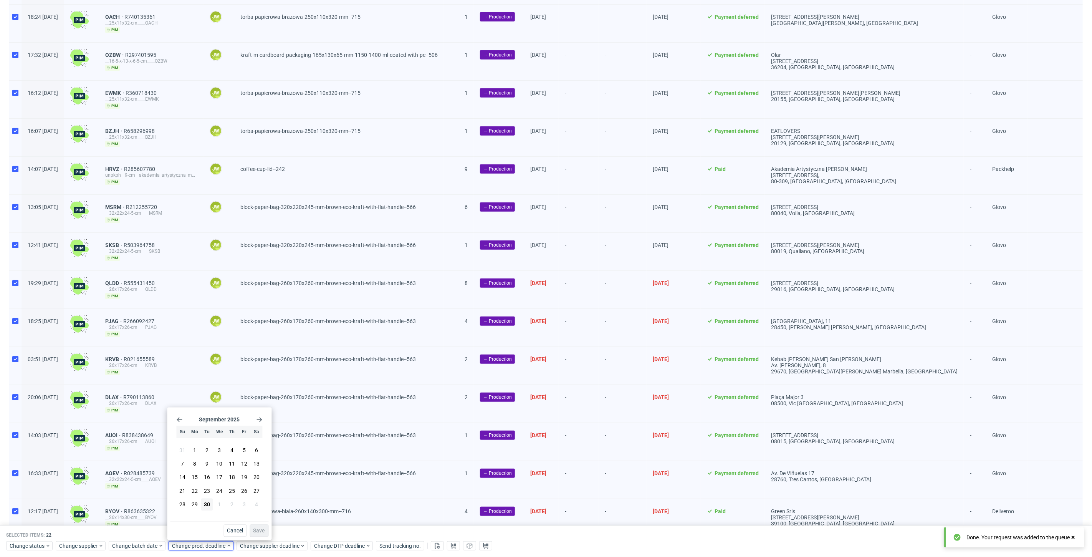
scroll to position [0, 991]
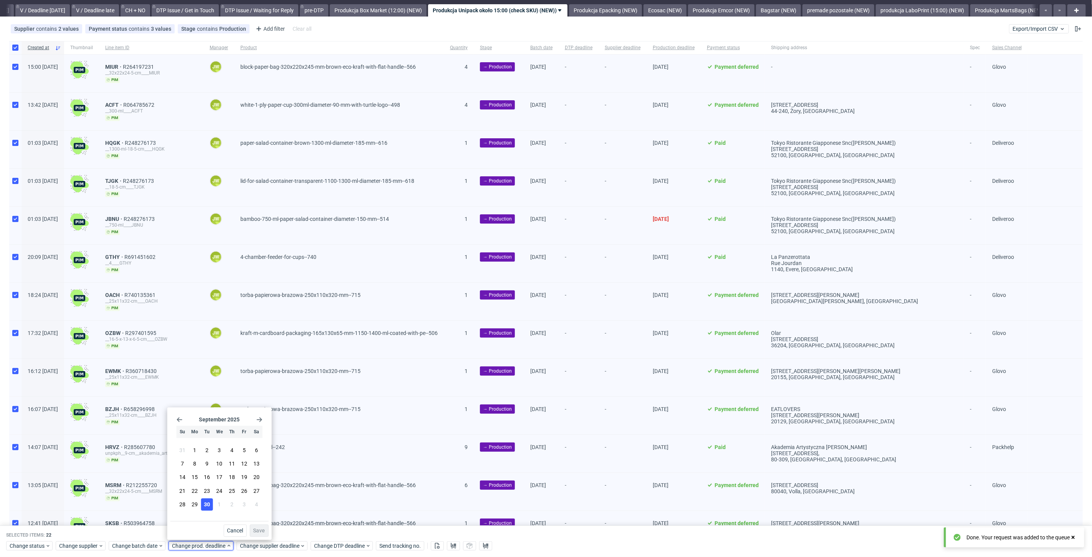
click at [207, 505] on span "30" at bounding box center [207, 504] width 6 height 8
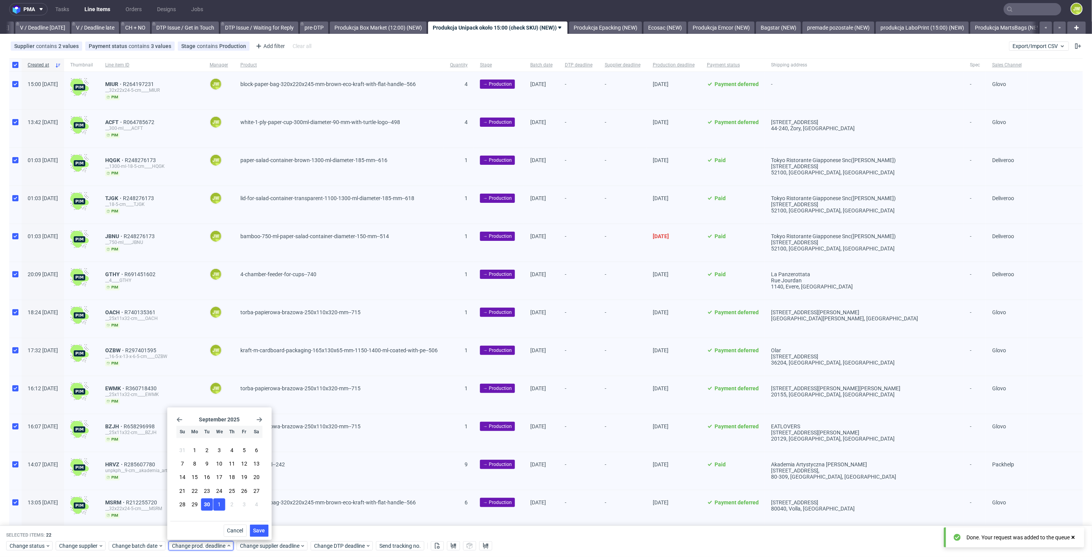
scroll to position [0, 0]
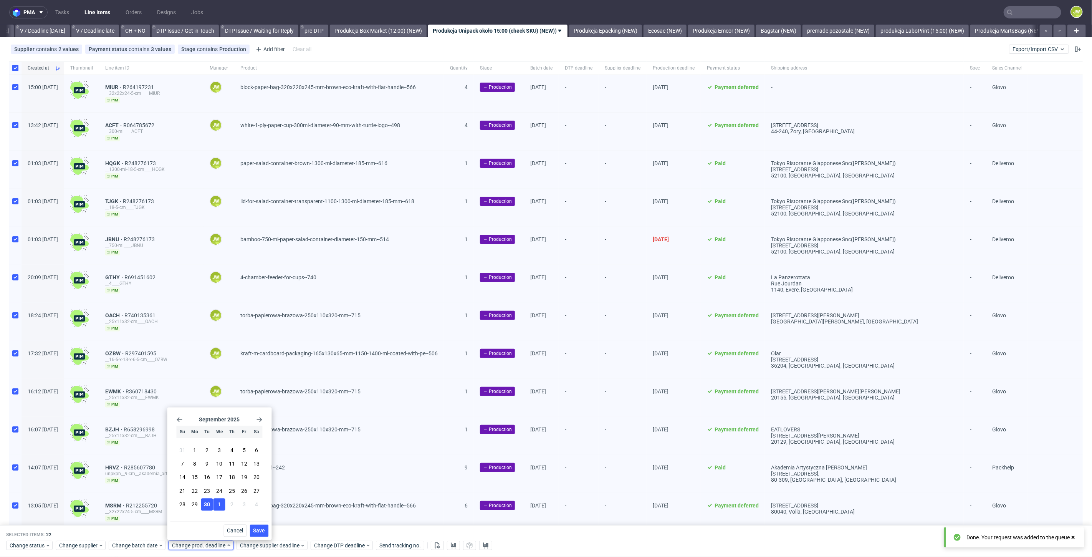
click at [217, 505] on button "1" at bounding box center [219, 504] width 12 height 12
click at [257, 530] on span "Save" at bounding box center [259, 530] width 12 height 5
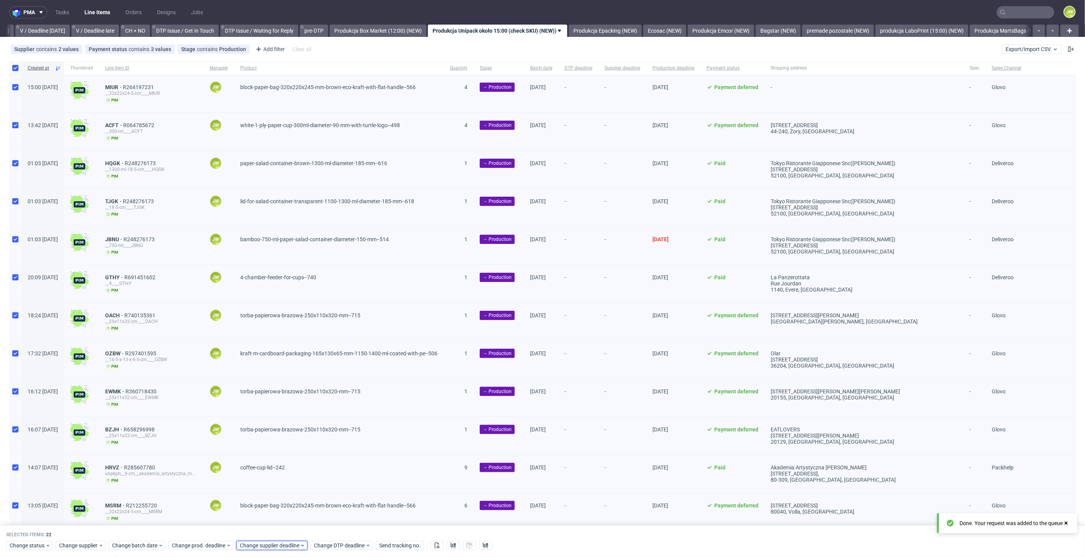
click at [255, 546] on span "Change supplier deadline" at bounding box center [270, 546] width 60 height 8
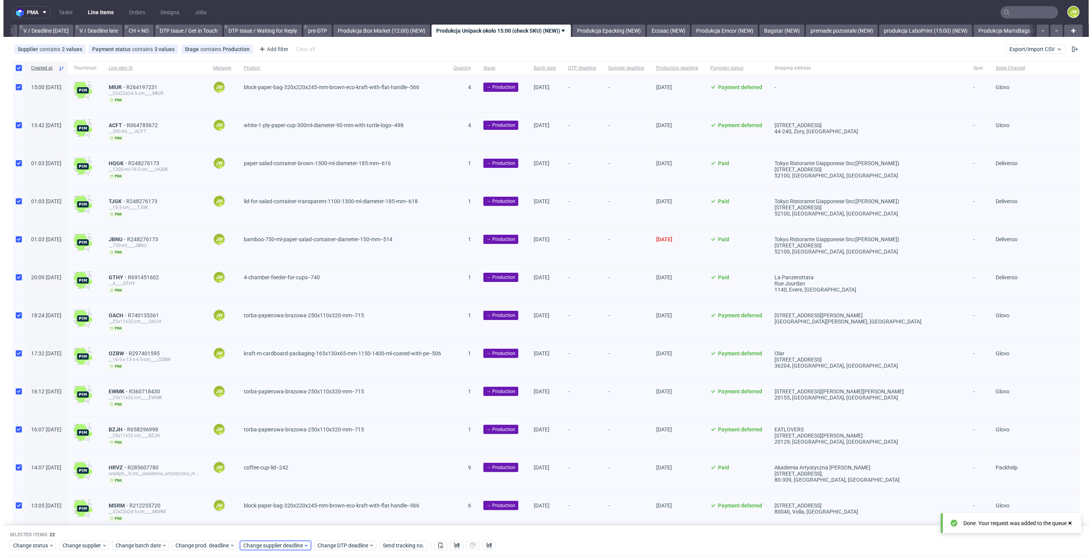
scroll to position [0, 991]
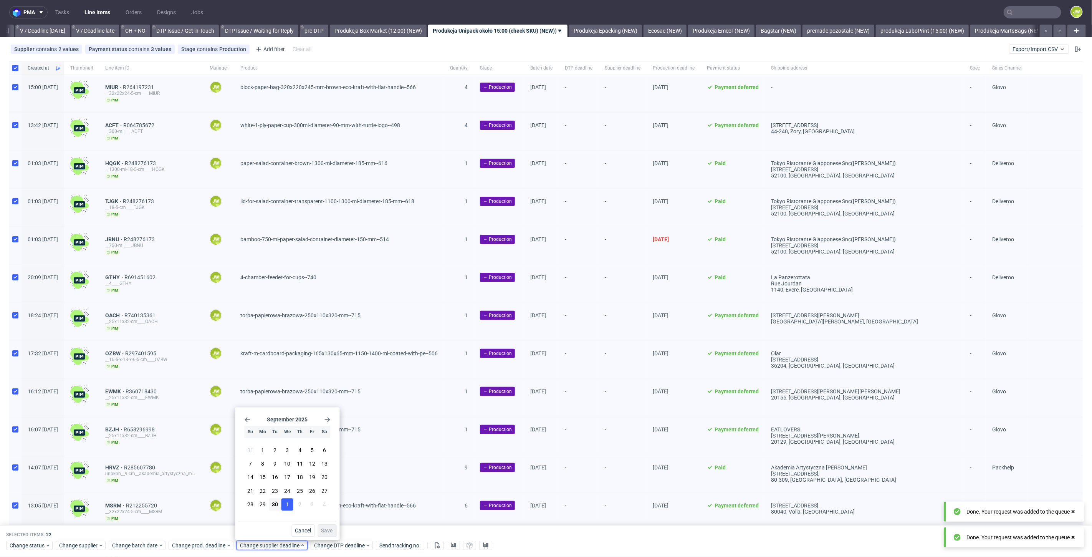
click at [288, 504] on span "1" at bounding box center [287, 504] width 3 height 8
click at [333, 534] on button "Save" at bounding box center [327, 530] width 19 height 12
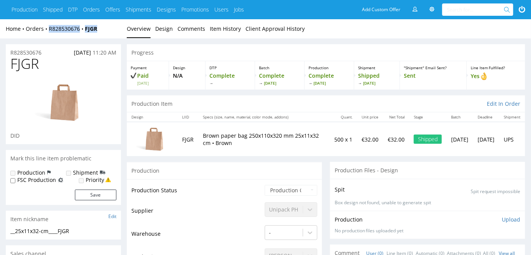
drag, startPoint x: 101, startPoint y: 29, endPoint x: 45, endPoint y: 33, distance: 56.6
click at [45, 33] on div "Home Orders R828530676 FJGR Overview Design Comments Item History Client Approv…" at bounding box center [265, 28] width 531 height 19
copy div "R828530676 FJGR"
click at [188, 103] on div "Production Item Edit In Order" at bounding box center [326, 103] width 398 height 17
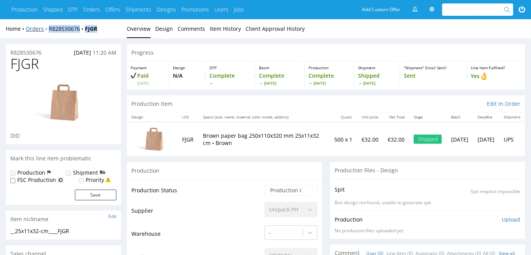
drag, startPoint x: 103, startPoint y: 29, endPoint x: 46, endPoint y: 31, distance: 57.2
click at [46, 31] on div "Home Orders R828530676 FJGR" at bounding box center [63, 29] width 115 height 8
copy div "R828530676 FJGR"
drag, startPoint x: 249, startPoint y: 135, endPoint x: 273, endPoint y: 135, distance: 23.8
click at [273, 135] on p "Brown paper bag 250x110x320 mm 25x11x32 cm • Brown" at bounding box center [264, 139] width 122 height 15
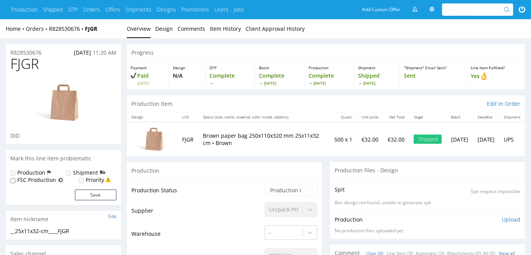
click at [177, 111] on div "Production Item Edit In Order" at bounding box center [326, 103] width 398 height 17
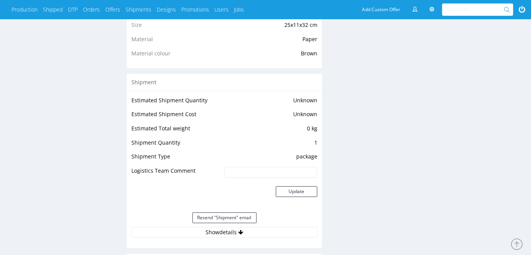
scroll to position [523, 0]
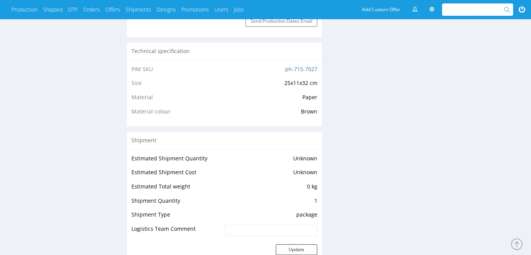
click at [288, 72] on td "ph-715-7027" at bounding box center [261, 71] width 111 height 14
click at [288, 70] on link "ph-715-7027" at bounding box center [301, 68] width 32 height 7
drag, startPoint x: 281, startPoint y: 69, endPoint x: 317, endPoint y: 69, distance: 36.9
click at [317, 69] on div "PIM SKU ph-715-7027 Size 25x11x32 cm Material Paper Material colour Brown" at bounding box center [224, 93] width 195 height 66
click at [279, 70] on td "ph-715-7027" at bounding box center [261, 71] width 111 height 14
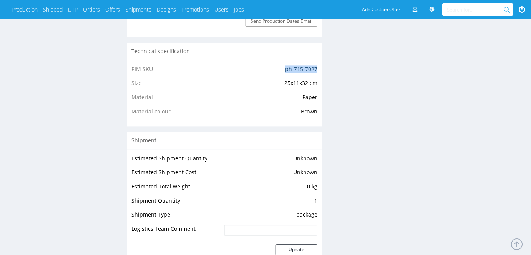
drag, startPoint x: 281, startPoint y: 68, endPoint x: 316, endPoint y: 68, distance: 35.3
click at [316, 68] on td "ph-715-7027" at bounding box center [261, 71] width 111 height 14
copy link "ph-715-7027"
click at [65, 68] on div "R828530676 [DATE] 11:20 AM FJGR DID Mark this line item problematic Production …" at bounding box center [63, 141] width 115 height 1240
